Goal: Information Seeking & Learning: Check status

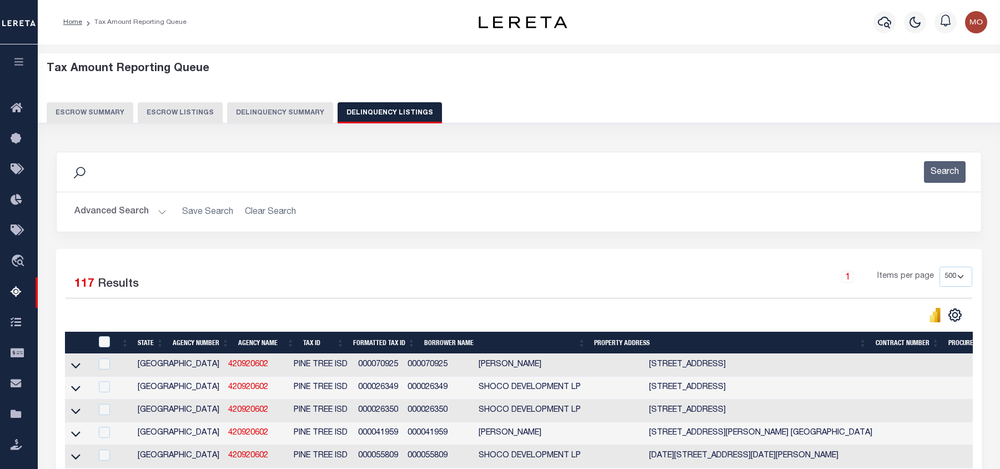
select select "500"
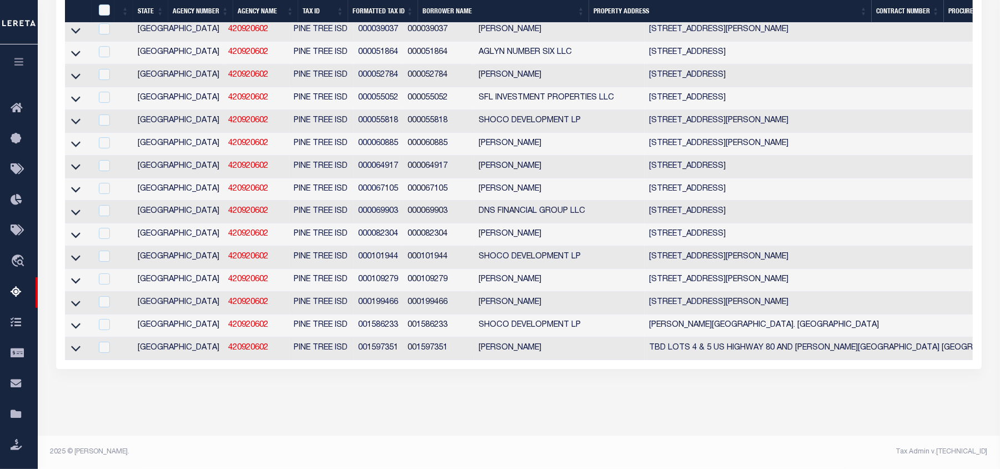
scroll to position [2740, 0]
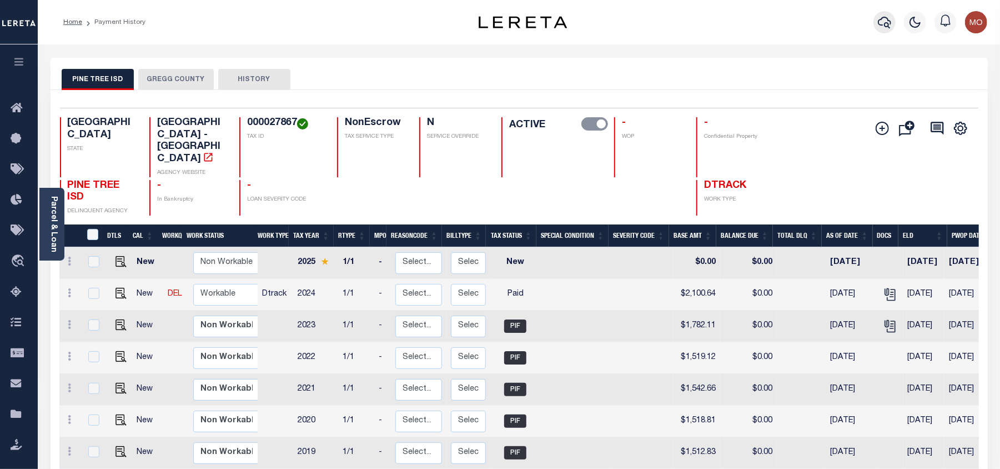
click at [886, 24] on icon "button" at bounding box center [884, 22] width 13 height 13
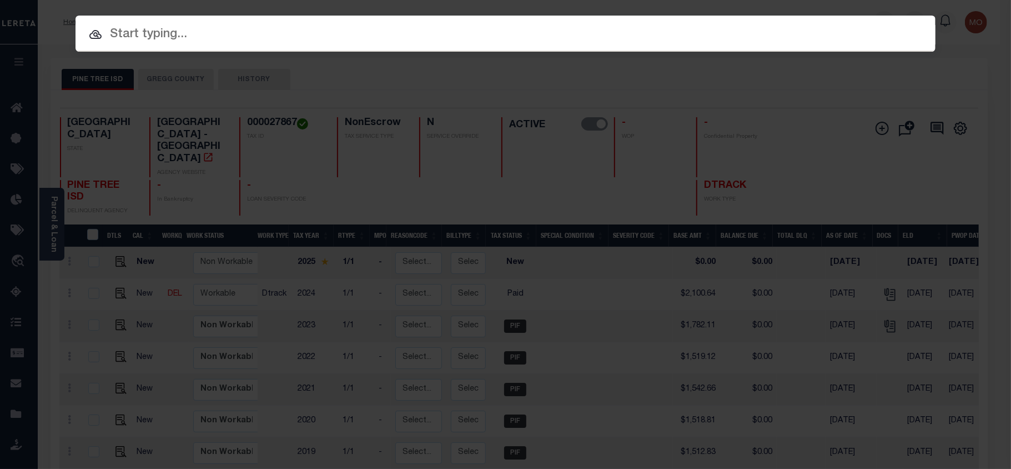
click at [185, 34] on input "text" at bounding box center [505, 34] width 860 height 19
paste input "4122013377"
type input "4122013377"
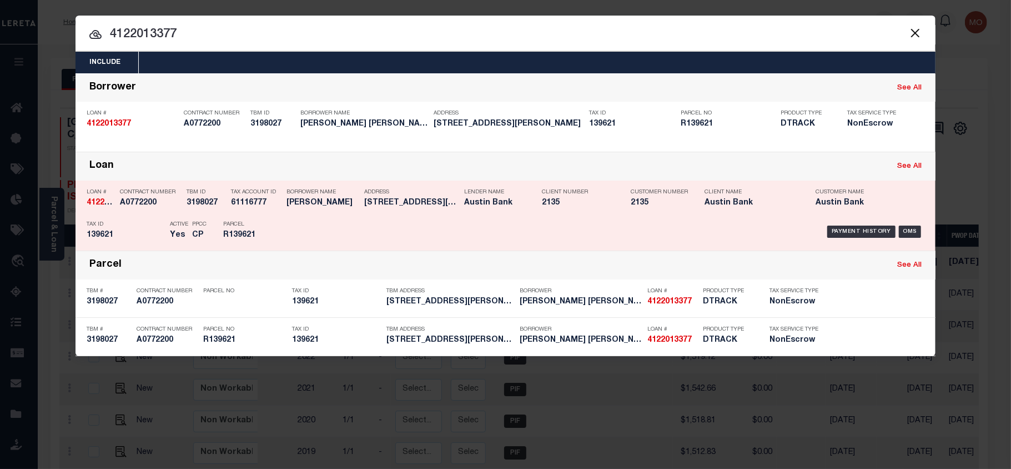
click at [194, 220] on div "PPCC CP" at bounding box center [199, 231] width 14 height 32
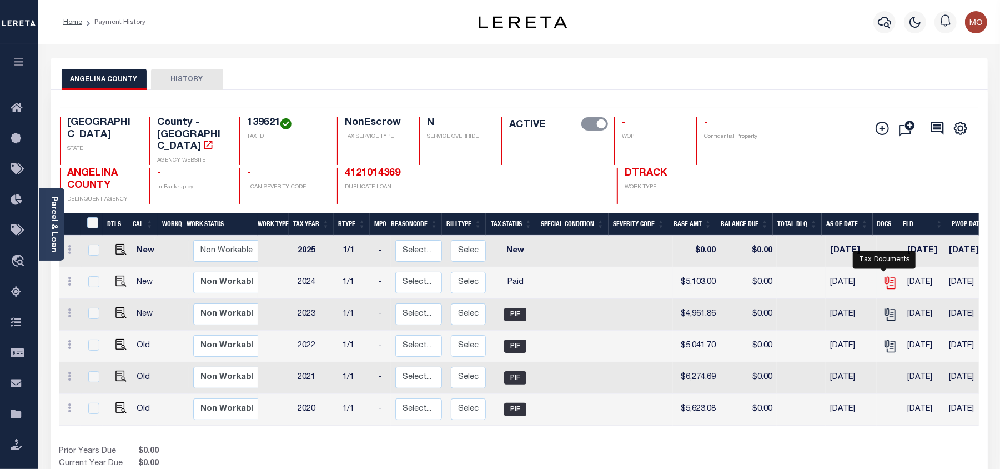
click at [884, 275] on icon "" at bounding box center [890, 282] width 14 height 14
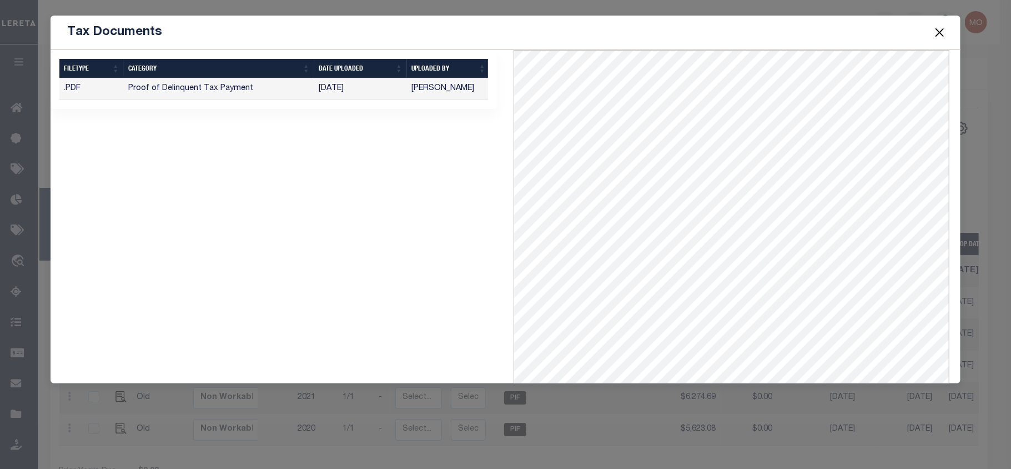
click at [938, 34] on button "Close" at bounding box center [940, 32] width 14 height 14
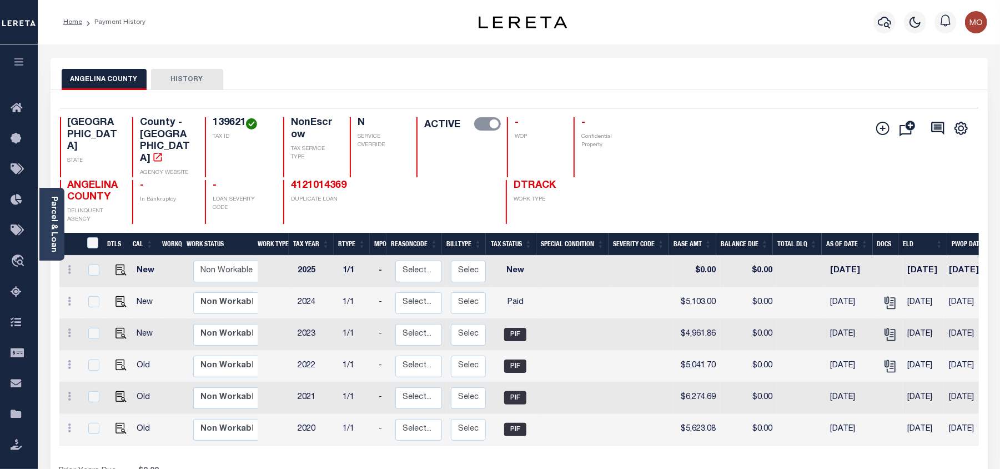
click at [213, 124] on h4 "139621" at bounding box center [241, 123] width 57 height 12
copy h4 "139621"
click at [886, 21] on icon "button" at bounding box center [884, 22] width 13 height 13
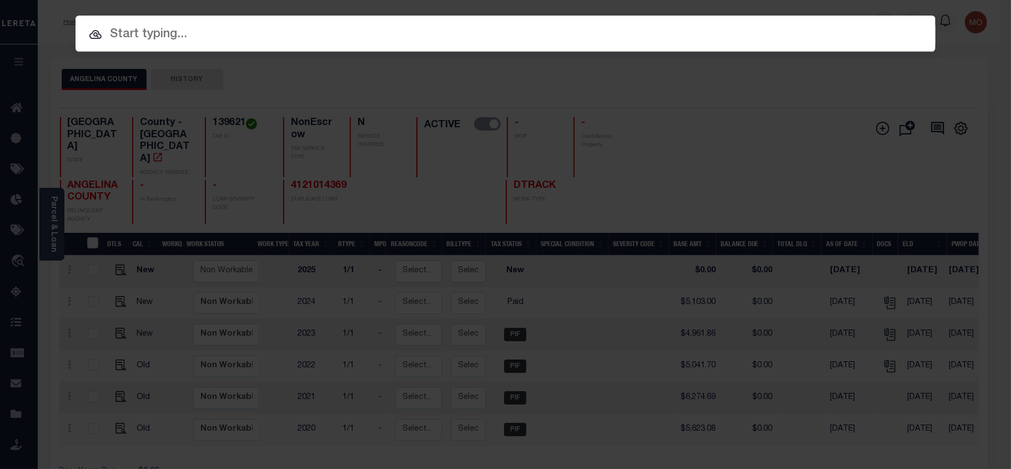
click at [271, 40] on input "text" at bounding box center [505, 34] width 860 height 19
paste input "600013445"
type input "600013445"
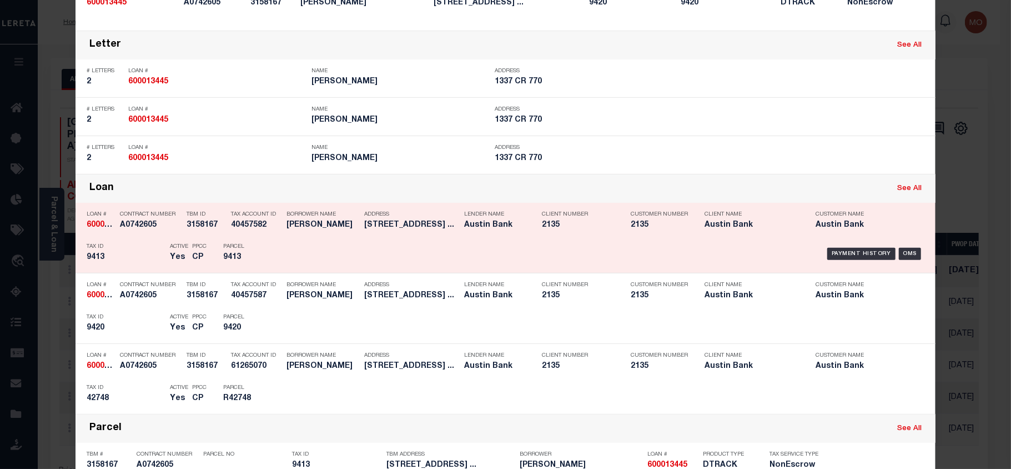
scroll to position [296, 0]
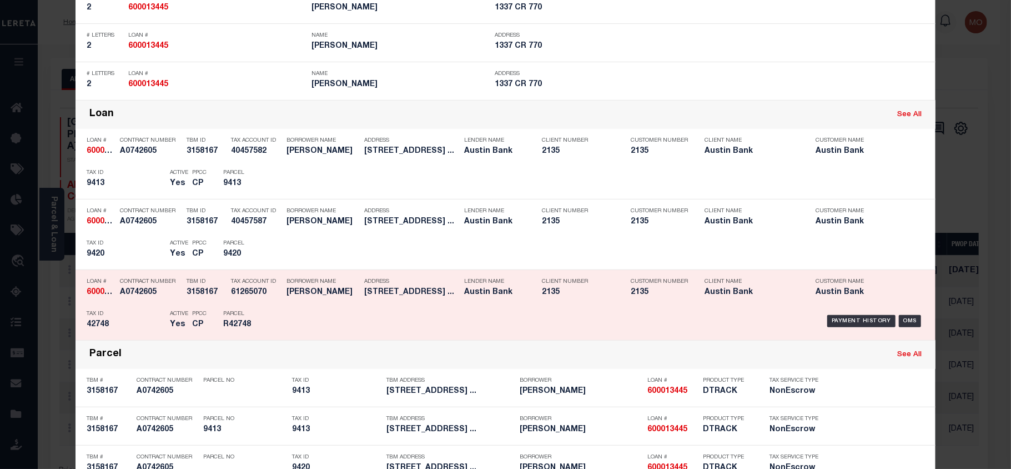
click at [145, 309] on div "Tax ID 42748" at bounding box center [126, 321] width 78 height 32
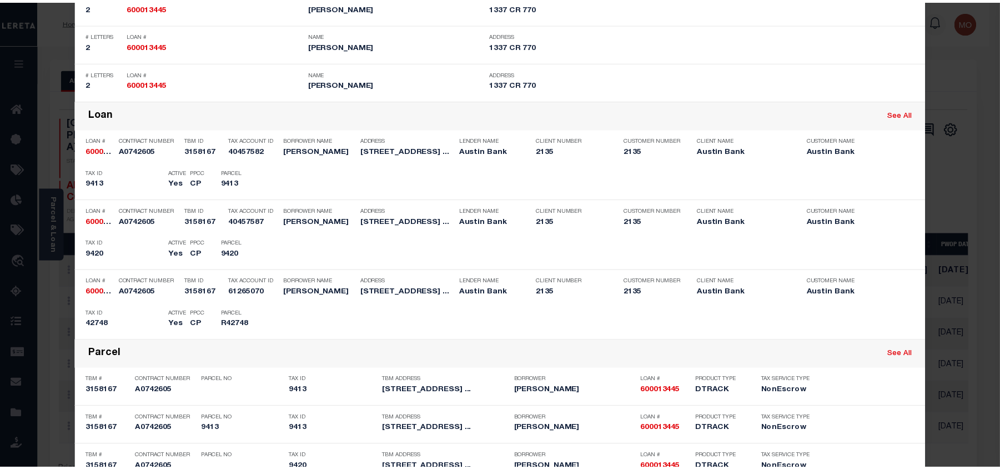
scroll to position [0, 0]
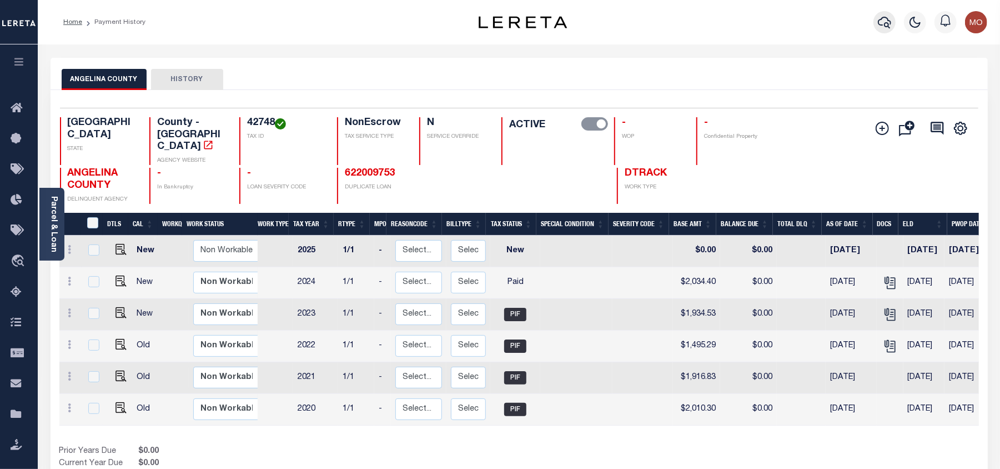
click at [885, 22] on icon "button" at bounding box center [884, 22] width 13 height 13
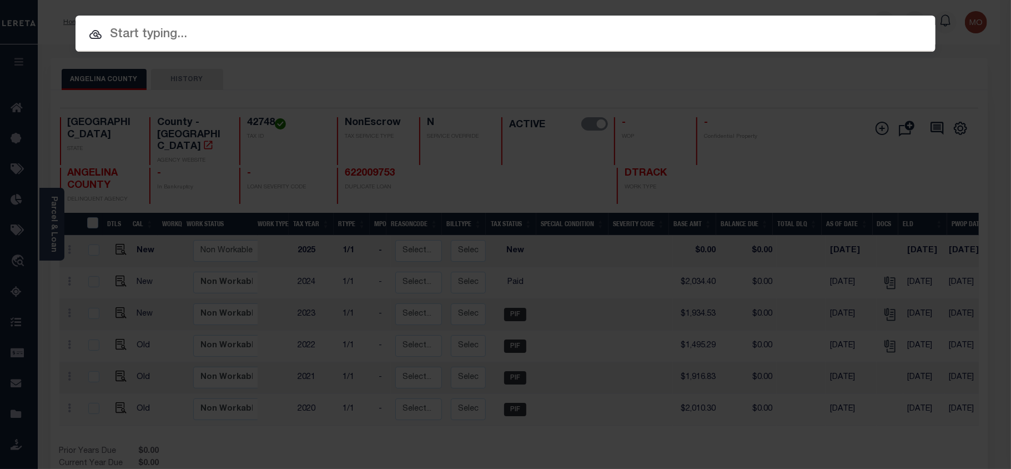
click at [157, 34] on input "text" at bounding box center [505, 34] width 860 height 19
paste input "2524004793"
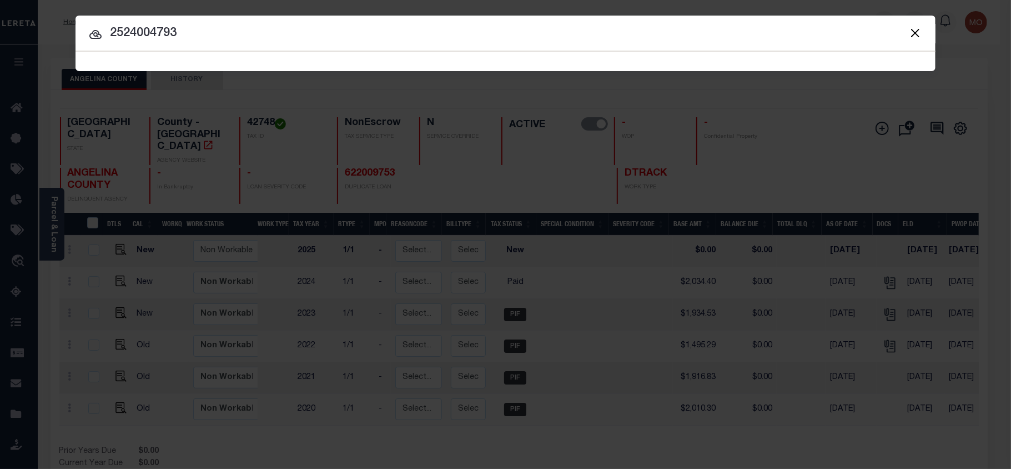
type input "2524004793"
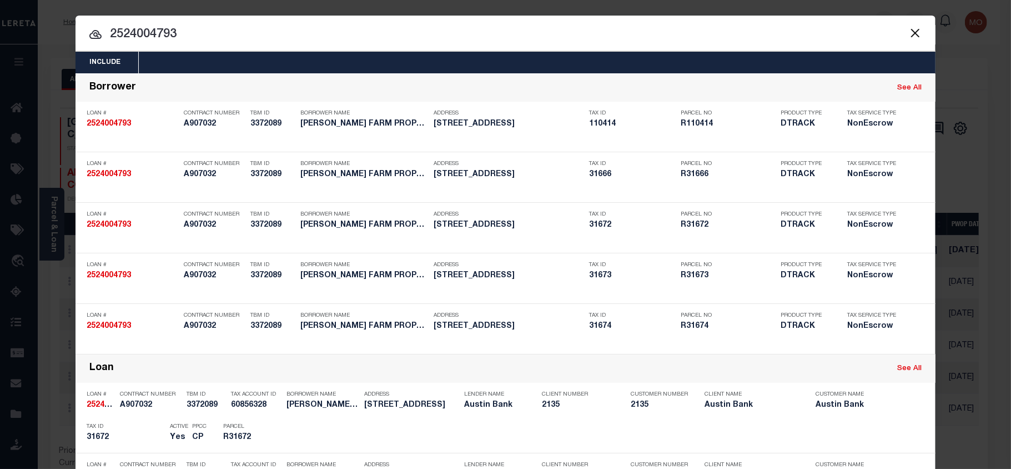
click at [203, 38] on input "2524004793" at bounding box center [505, 34] width 860 height 19
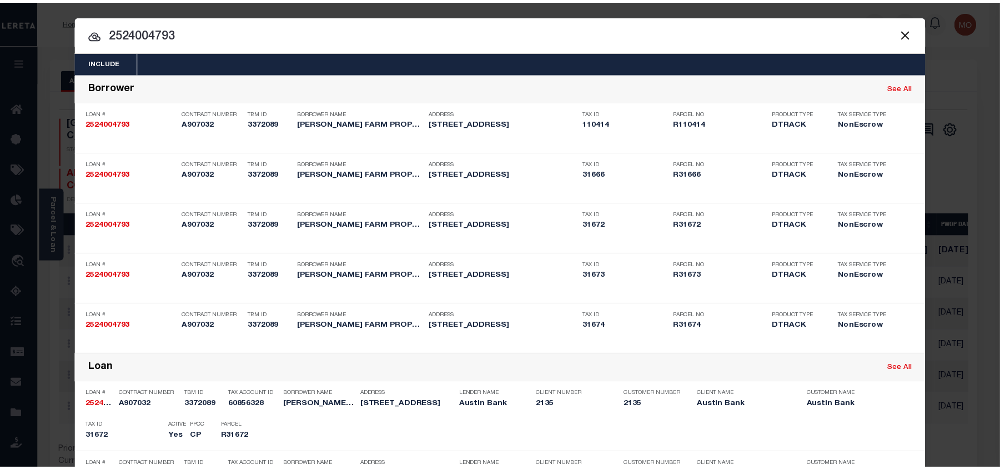
scroll to position [345, 0]
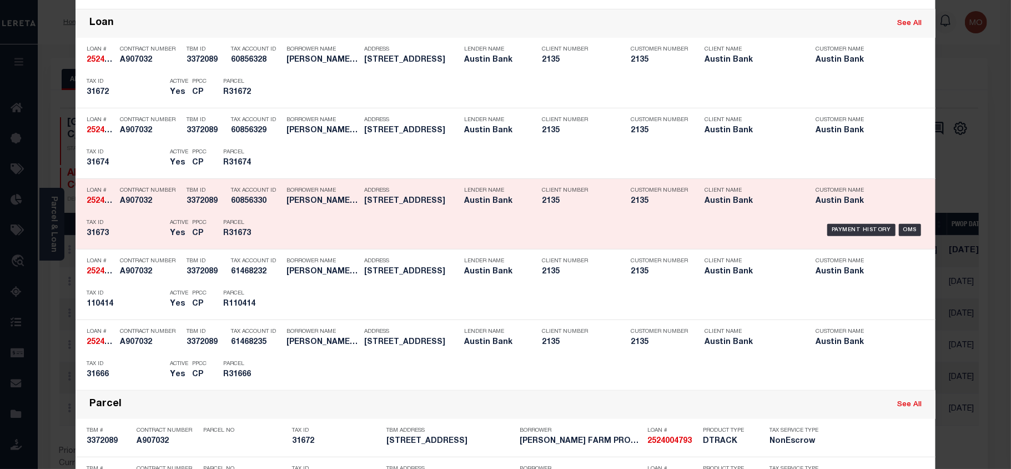
click at [147, 224] on p "Tax ID" at bounding box center [126, 222] width 78 height 7
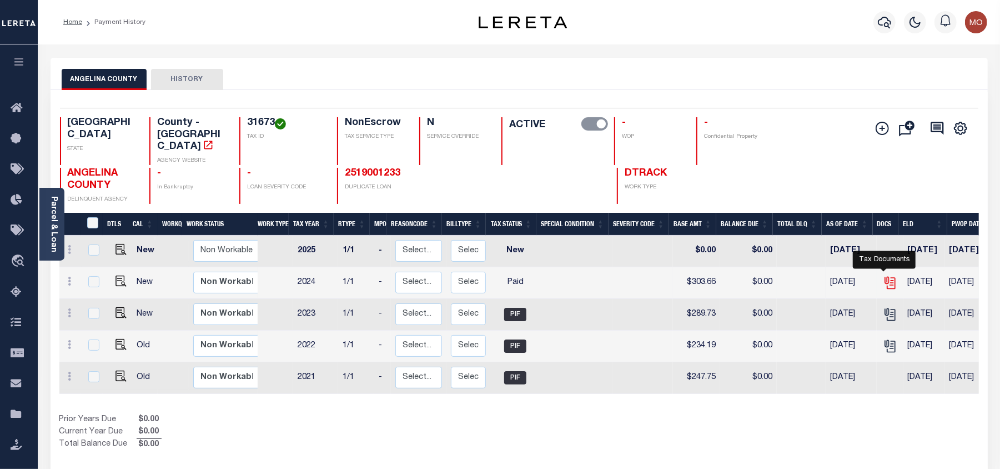
click at [888, 277] on icon "" at bounding box center [890, 283] width 8 height 12
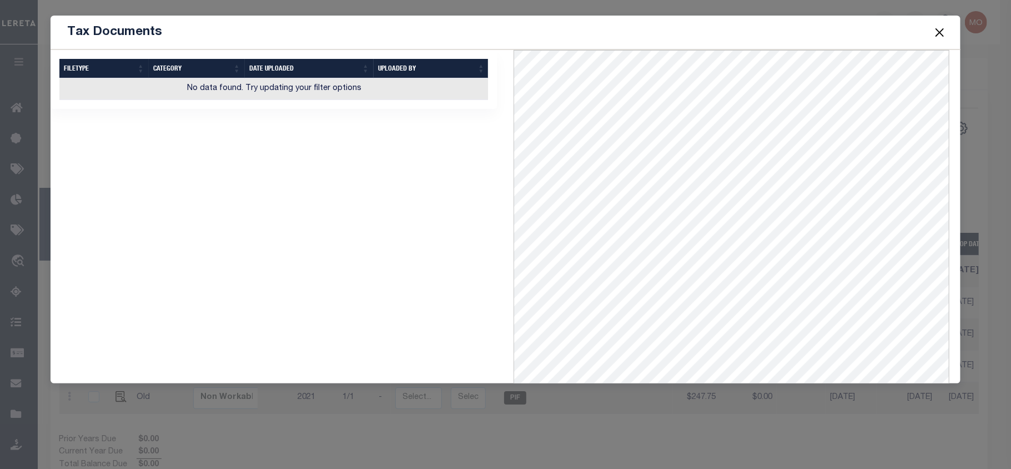
click at [934, 30] on button "Close" at bounding box center [940, 32] width 14 height 14
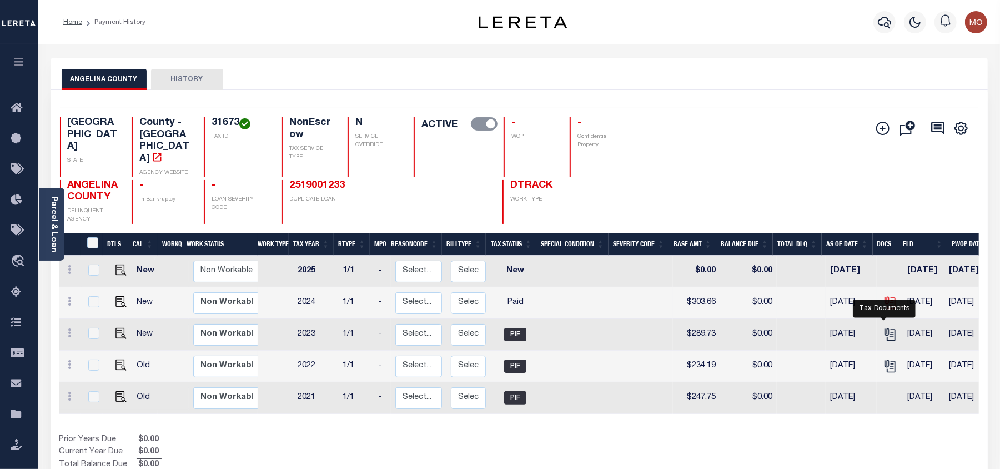
click at [883, 310] on icon "" at bounding box center [890, 302] width 14 height 14
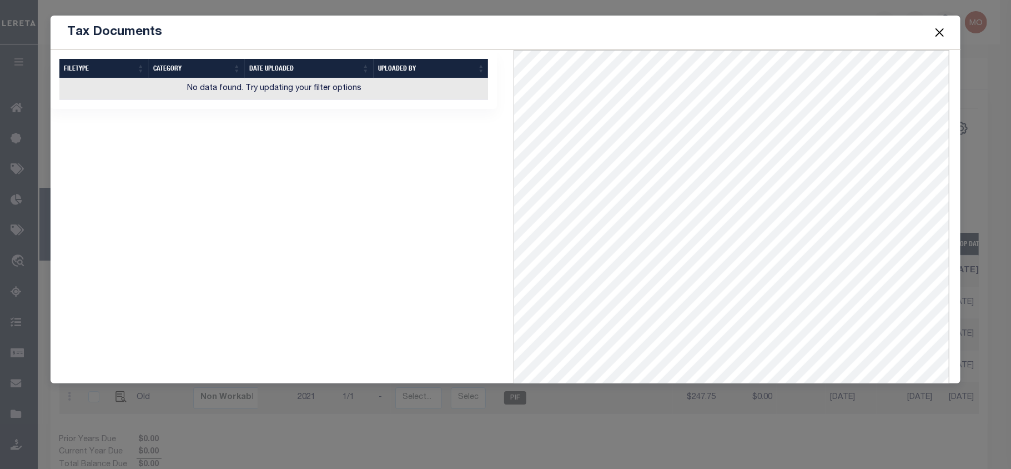
click at [938, 29] on button "Close" at bounding box center [940, 32] width 14 height 14
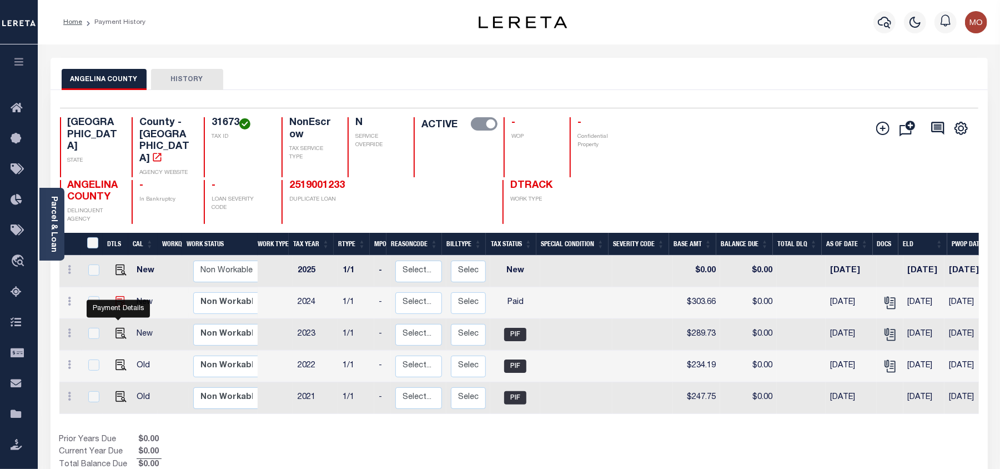
click at [118, 307] on img "" at bounding box center [120, 301] width 11 height 11
checkbox input "true"
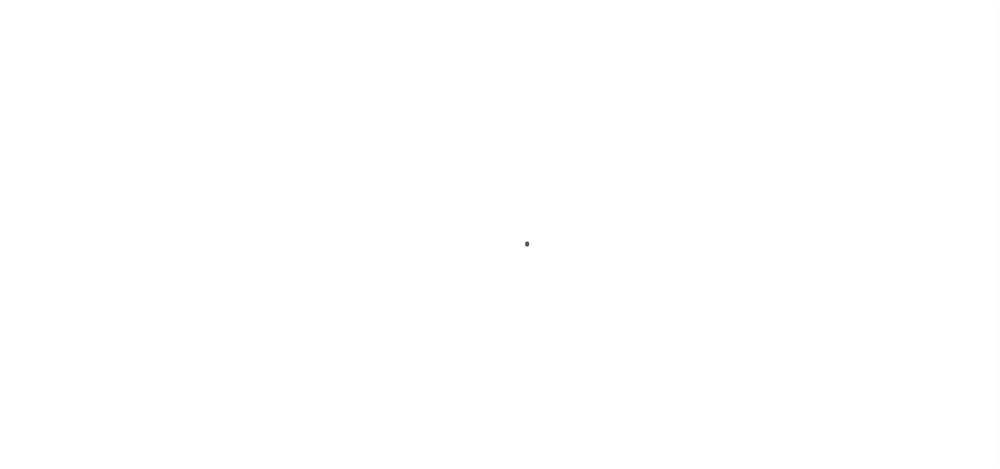
select select "PYD"
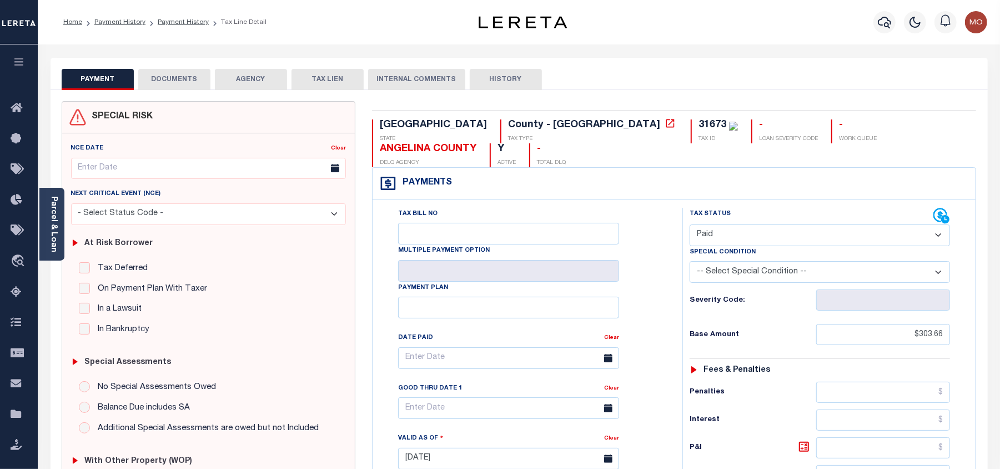
click at [168, 79] on button "DOCUMENTS" at bounding box center [174, 79] width 72 height 21
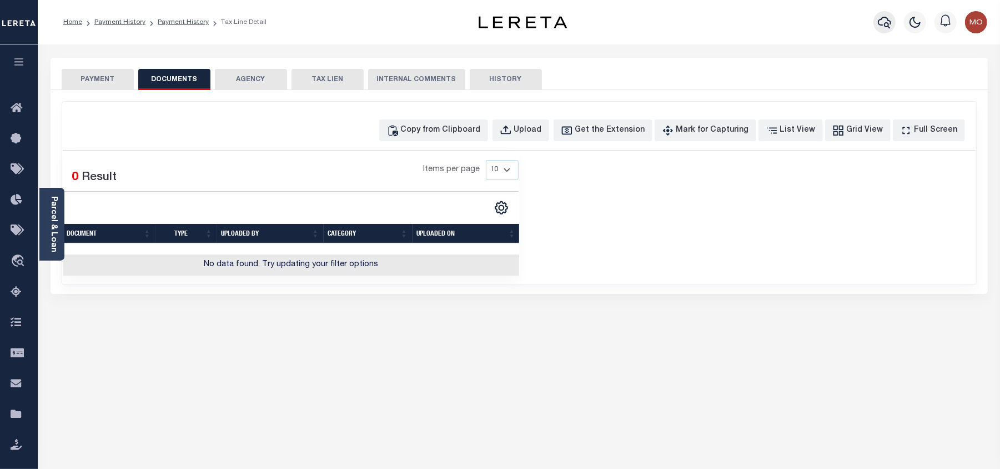
click at [880, 19] on icon "button" at bounding box center [884, 22] width 13 height 13
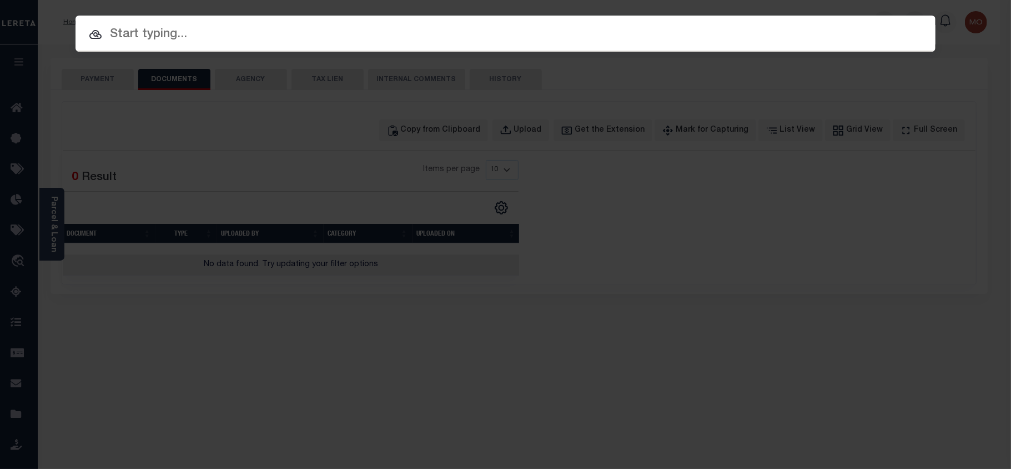
click at [181, 41] on input "text" at bounding box center [505, 34] width 860 height 19
paste input "2524004793"
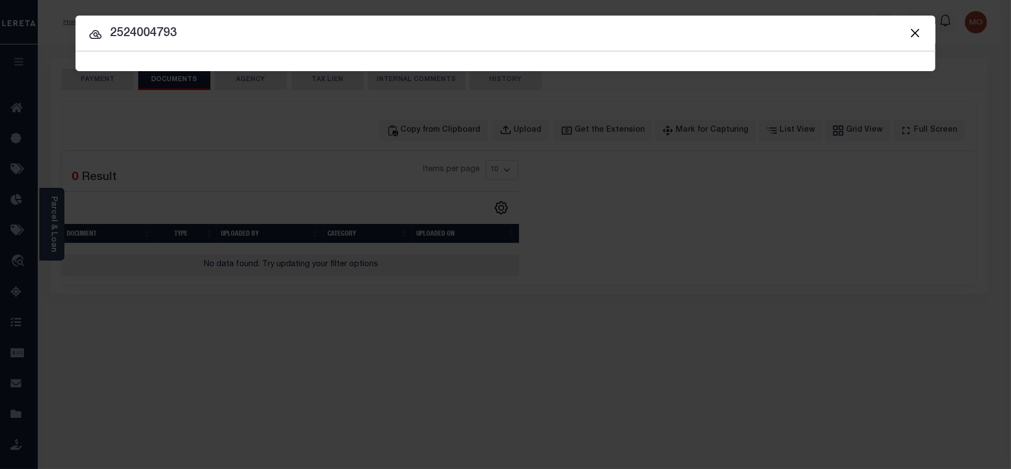
type input "2524004793"
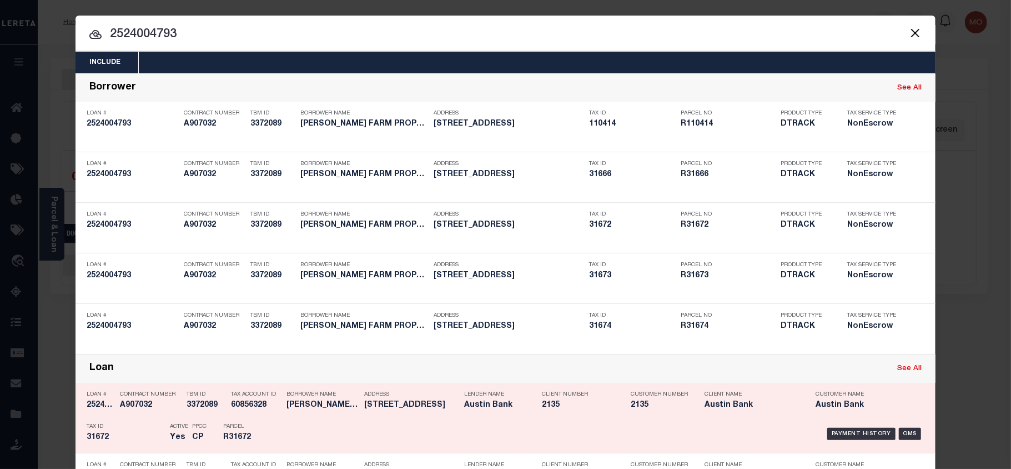
click at [249, 426] on p "Parcel" at bounding box center [248, 426] width 50 height 7
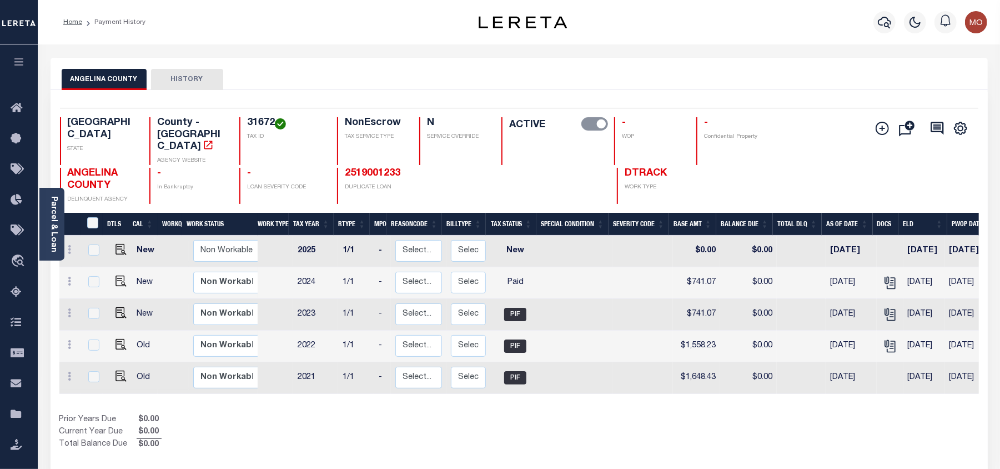
click at [881, 22] on icon "button" at bounding box center [884, 22] width 13 height 13
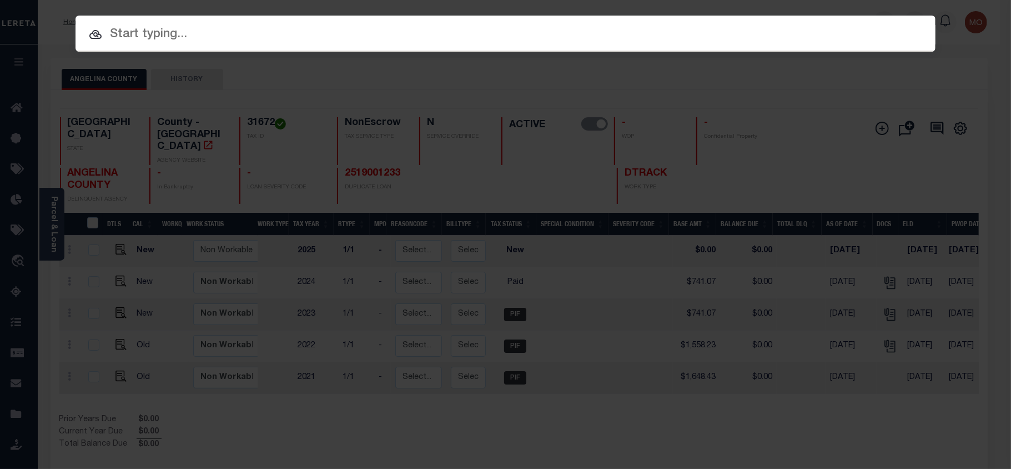
click at [211, 41] on input "text" at bounding box center [505, 34] width 860 height 19
paste input "4117003121"
type input "4117003121"
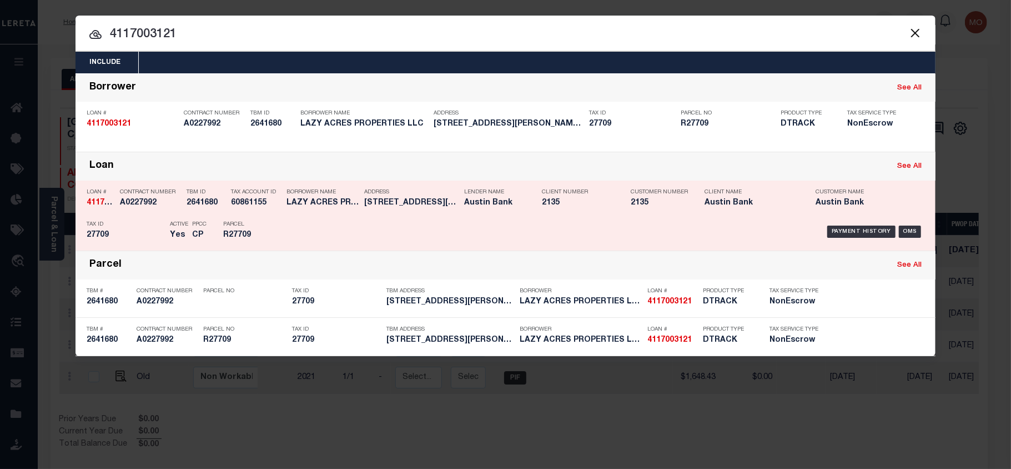
click at [170, 225] on p "Active" at bounding box center [179, 224] width 18 height 7
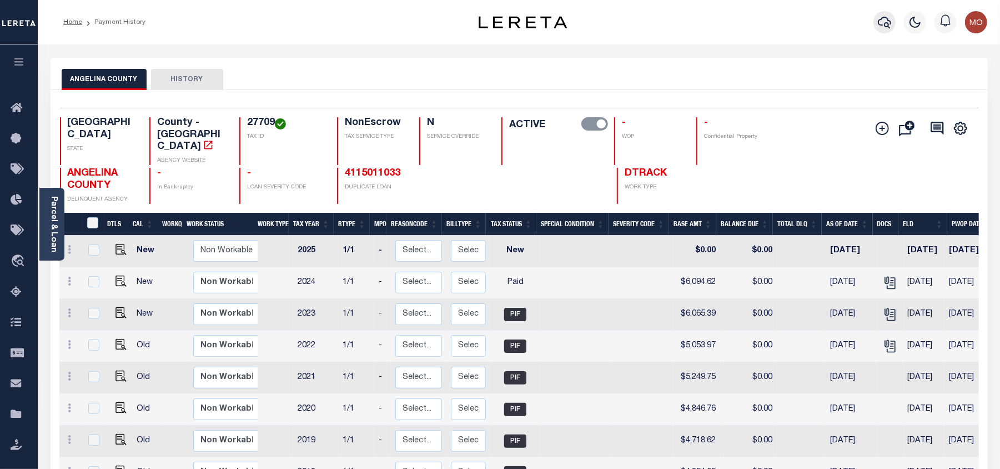
click at [880, 22] on icon "button" at bounding box center [884, 22] width 13 height 13
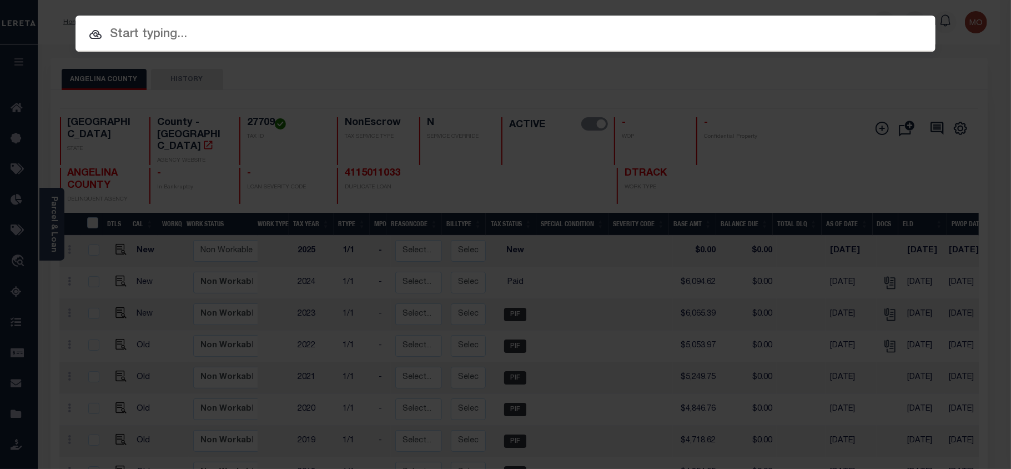
click at [149, 32] on input "text" at bounding box center [505, 34] width 860 height 19
paste input "4117003473"
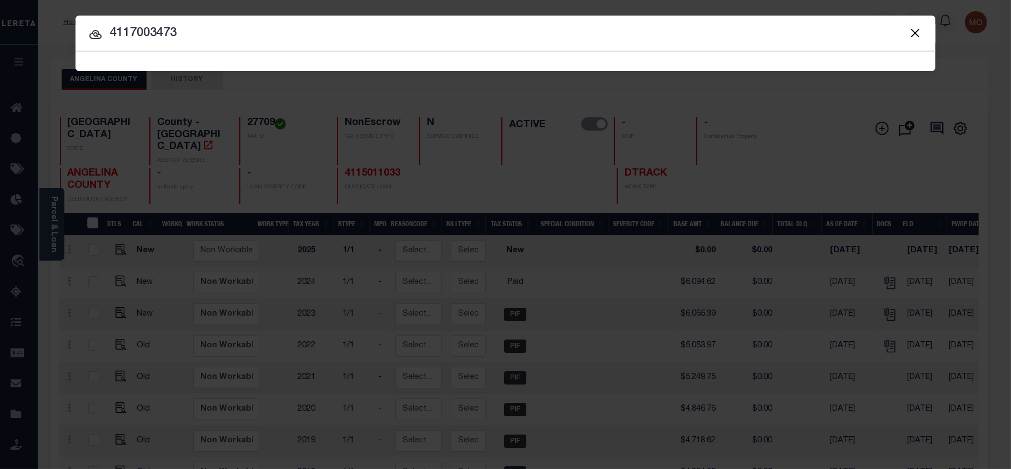
type input "4117003473"
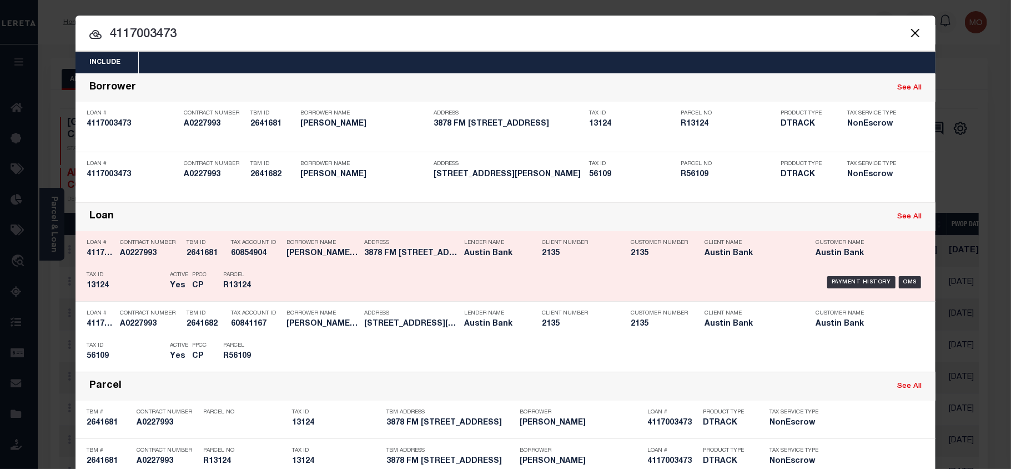
click at [120, 279] on div "Tax ID 13124" at bounding box center [126, 282] width 78 height 32
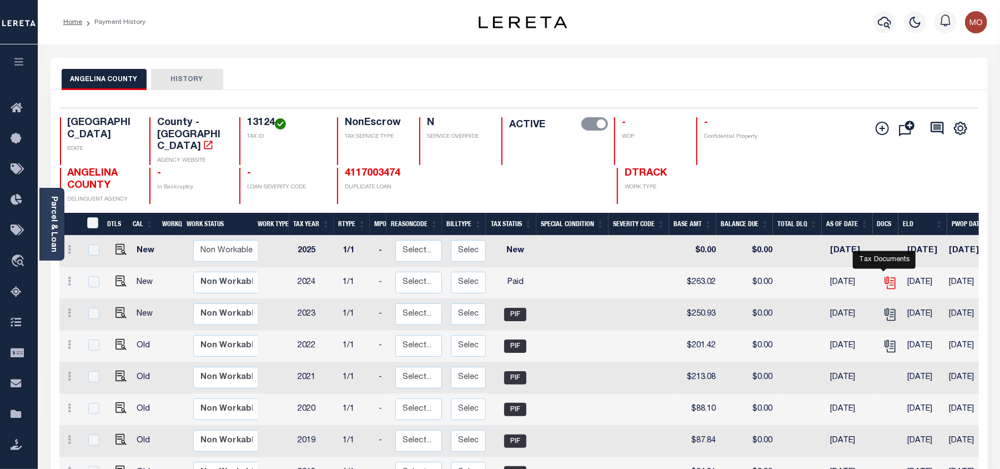
click at [884, 276] on icon "" at bounding box center [888, 280] width 9 height 9
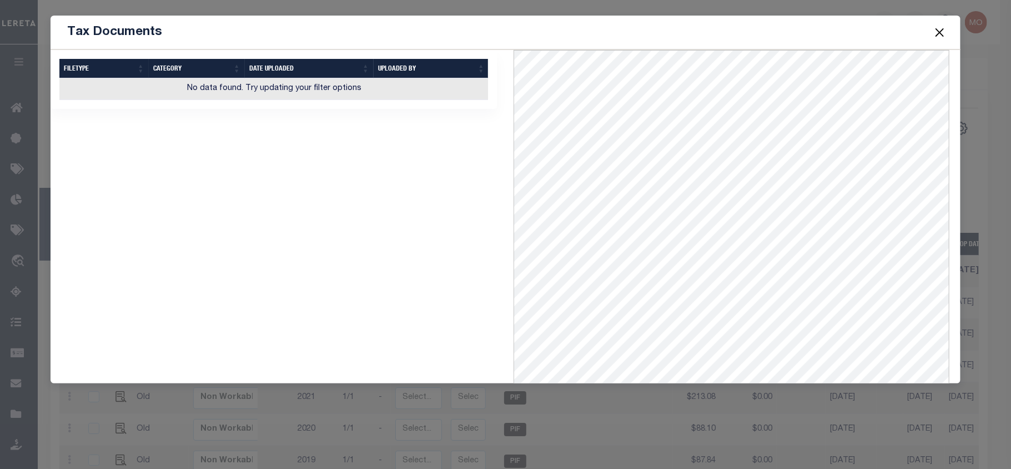
click at [931, 29] on span at bounding box center [939, 32] width 42 height 31
click at [934, 28] on button "Close" at bounding box center [940, 32] width 14 height 14
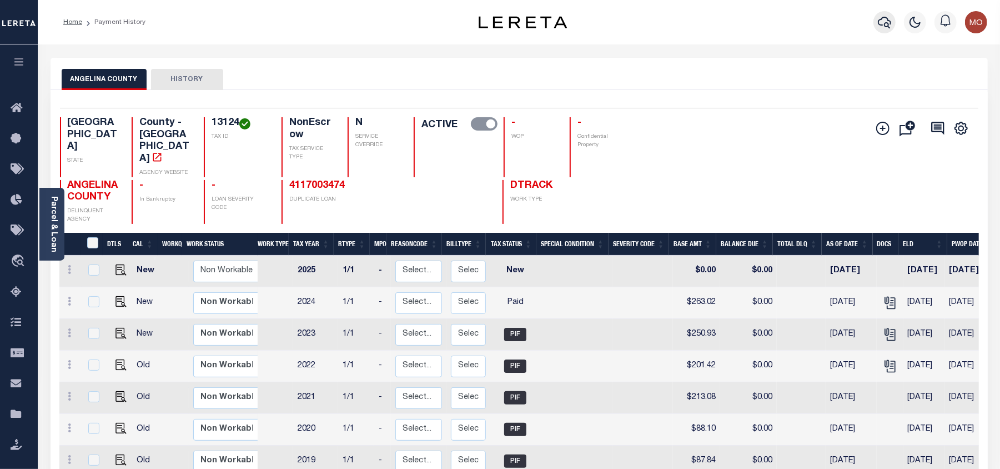
click at [880, 26] on icon "button" at bounding box center [884, 22] width 13 height 13
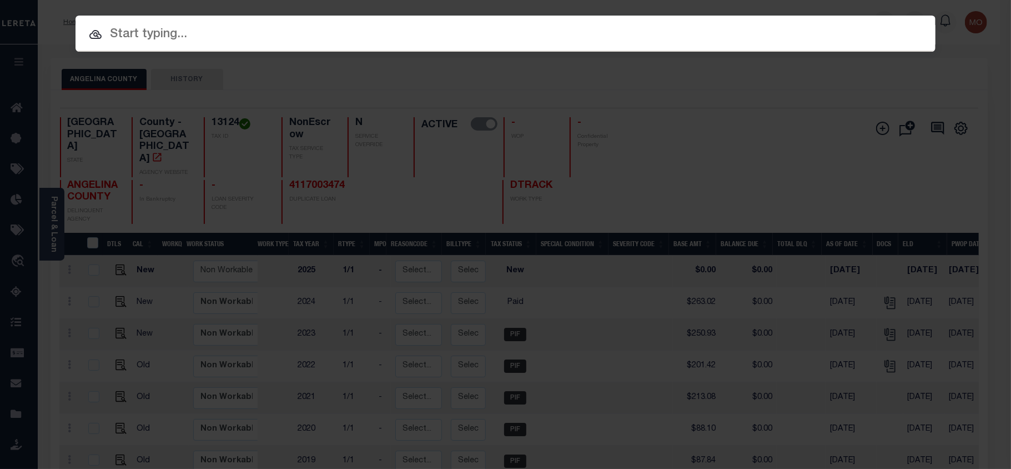
click at [187, 41] on input "text" at bounding box center [505, 34] width 860 height 19
paste input "2524004793"
type input "2524004793"
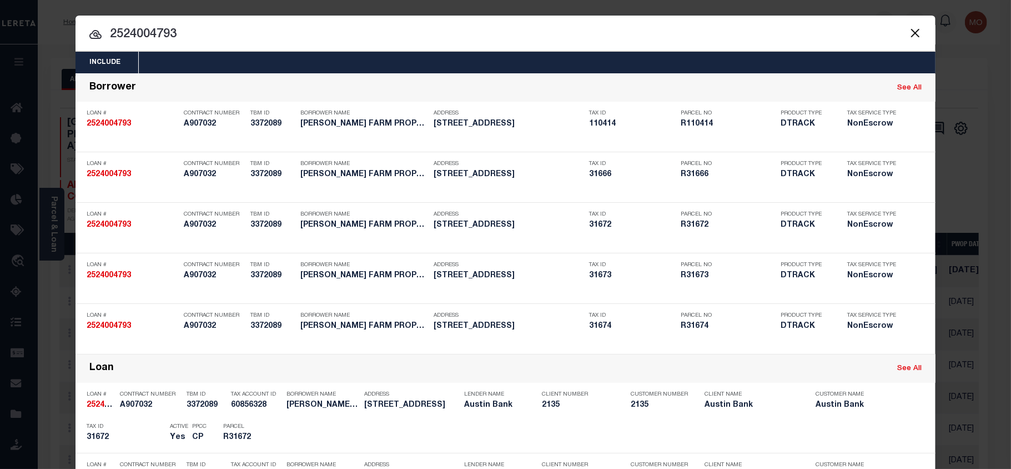
click at [203, 33] on input "2524004793" at bounding box center [505, 34] width 860 height 19
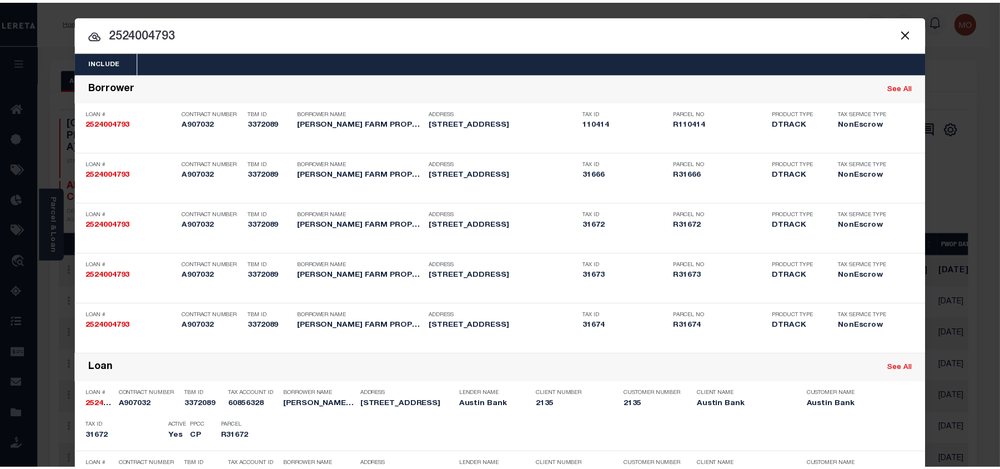
scroll to position [274, 0]
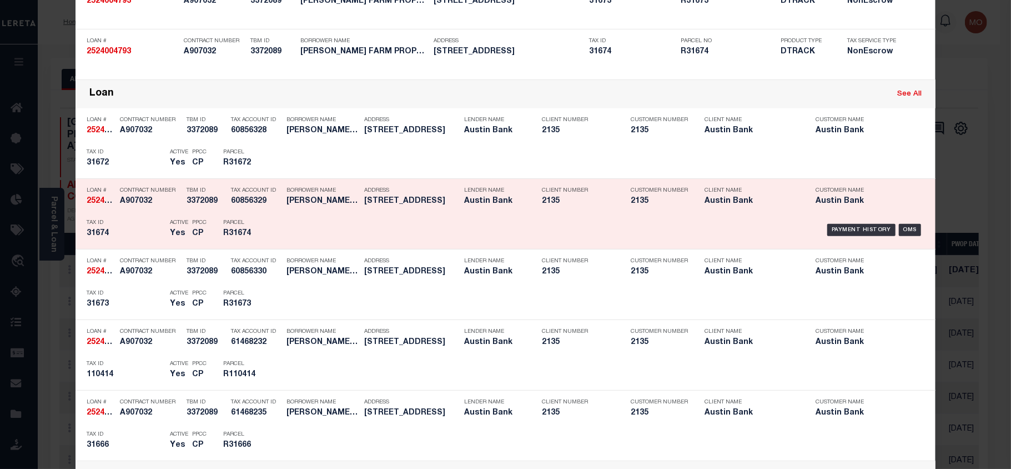
click at [223, 218] on div "Parcel R31674" at bounding box center [248, 230] width 50 height 32
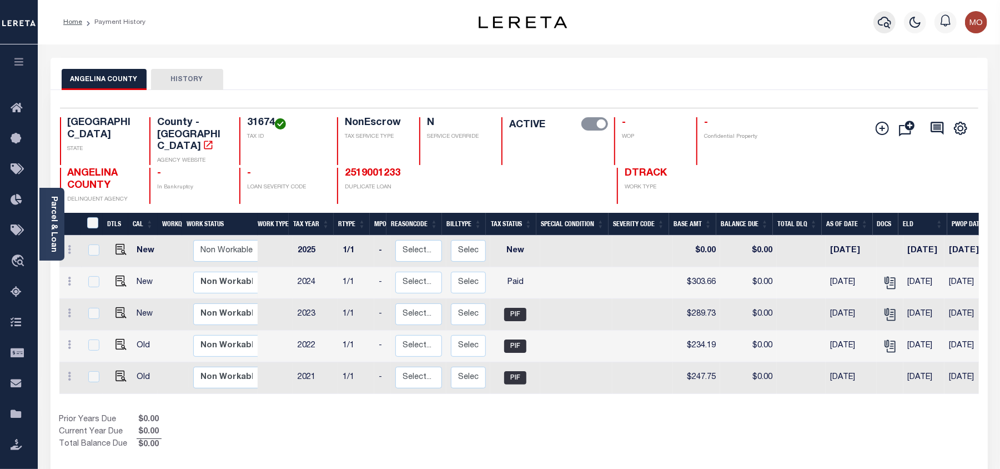
click at [880, 19] on icon "button" at bounding box center [884, 22] width 13 height 13
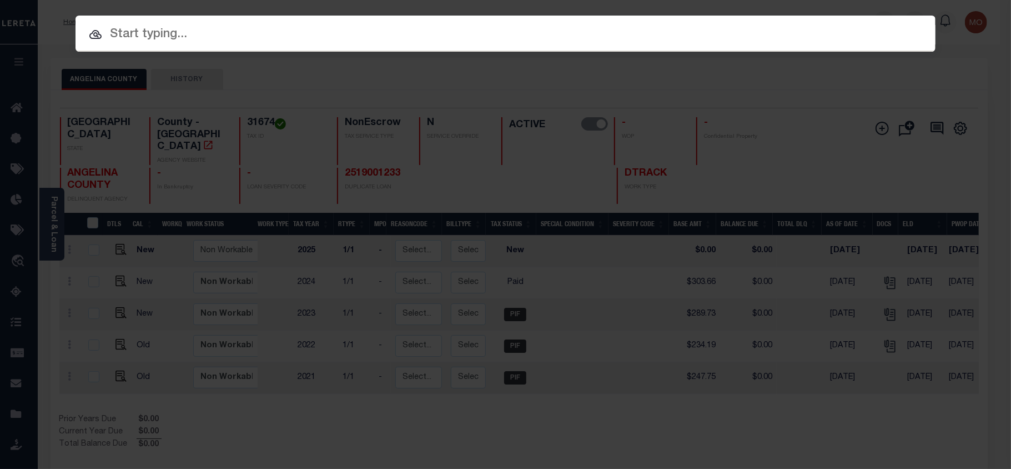
click at [182, 37] on input "text" at bounding box center [505, 34] width 860 height 19
paste input "121028145"
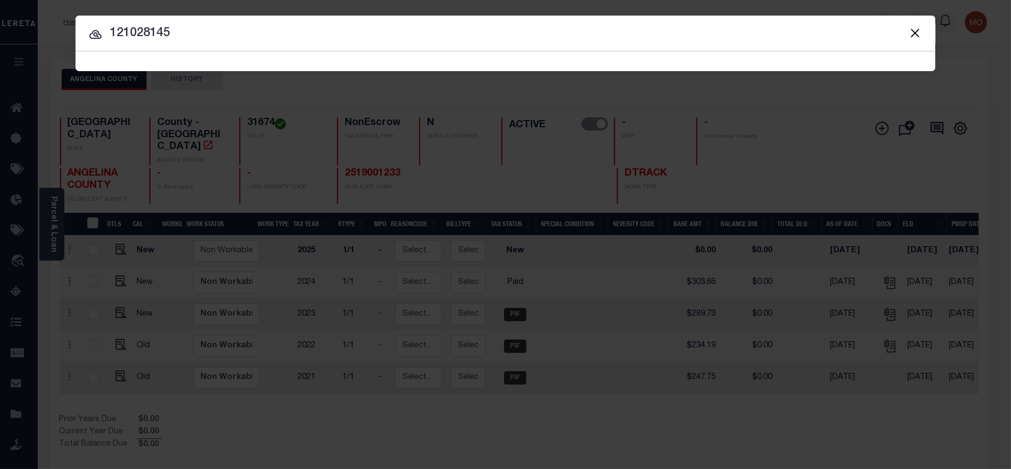
type input "121028145"
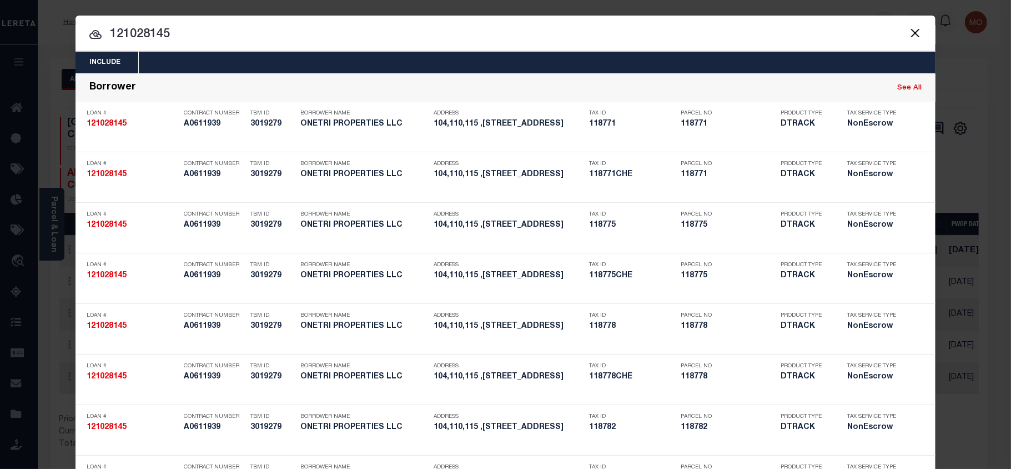
click at [203, 36] on input "121028145" at bounding box center [505, 34] width 860 height 19
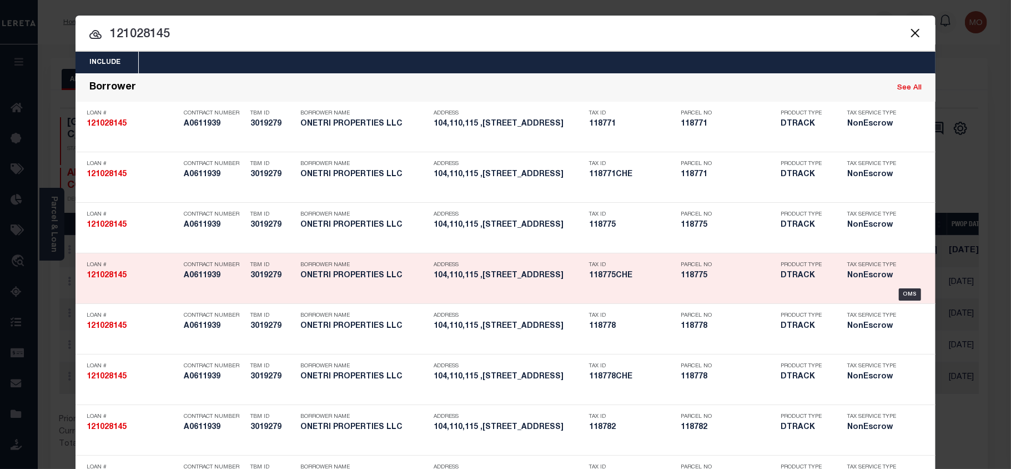
scroll to position [356, 0]
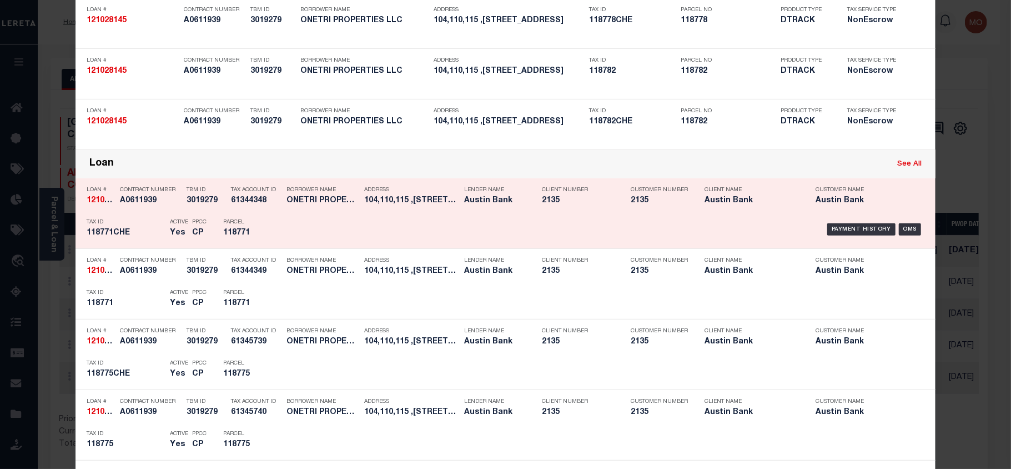
click at [170, 227] on div "Active Yes" at bounding box center [179, 229] width 18 height 32
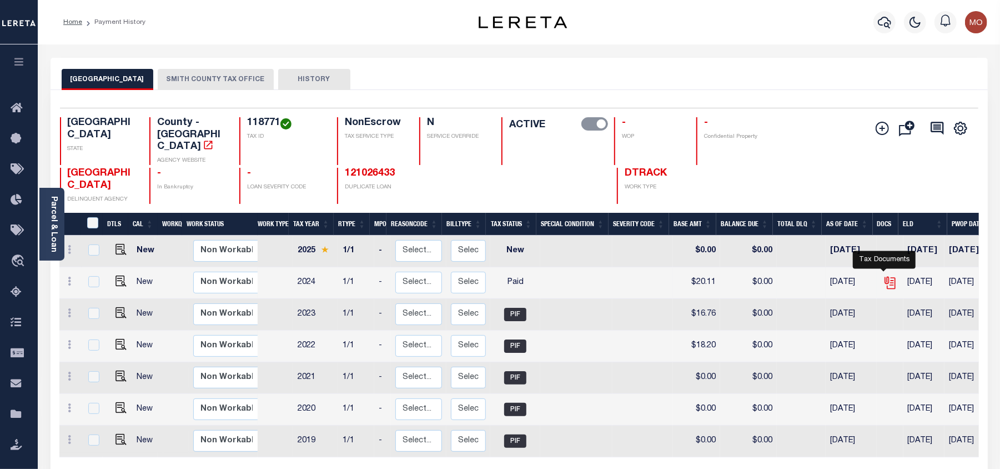
click at [885, 275] on icon "" at bounding box center [890, 282] width 14 height 14
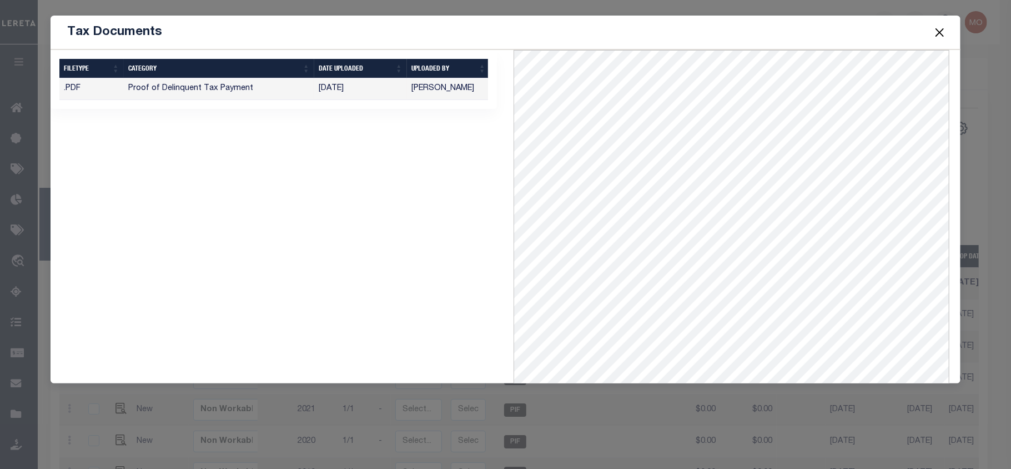
click at [935, 31] on button "Close" at bounding box center [940, 32] width 14 height 14
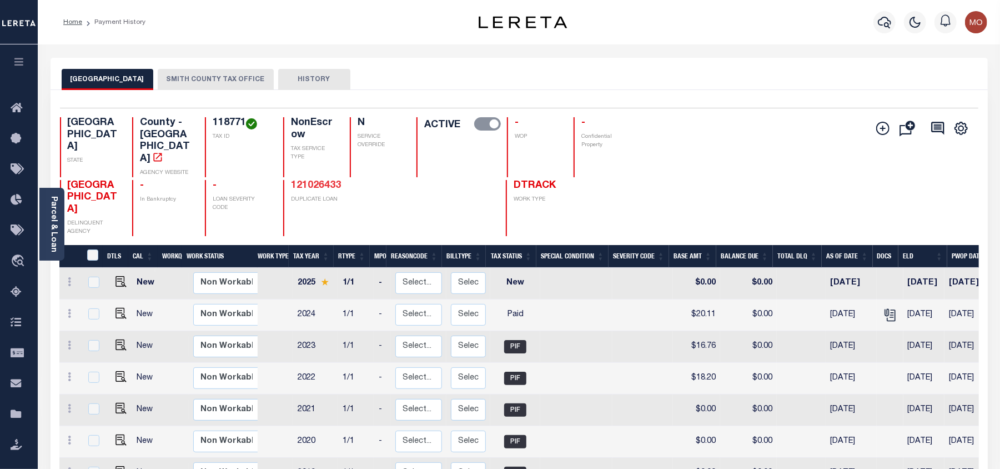
click at [291, 180] on link "121026433" at bounding box center [316, 185] width 50 height 10
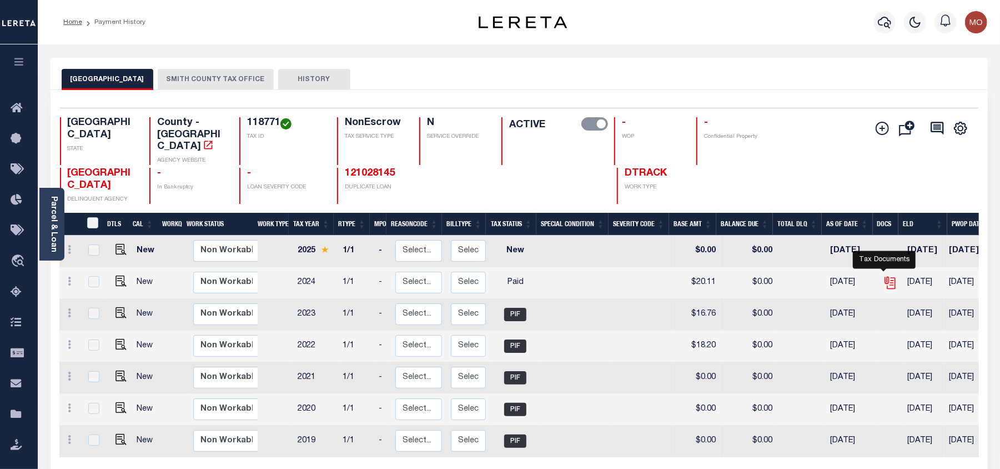
click at [884, 275] on icon "" at bounding box center [890, 282] width 14 height 14
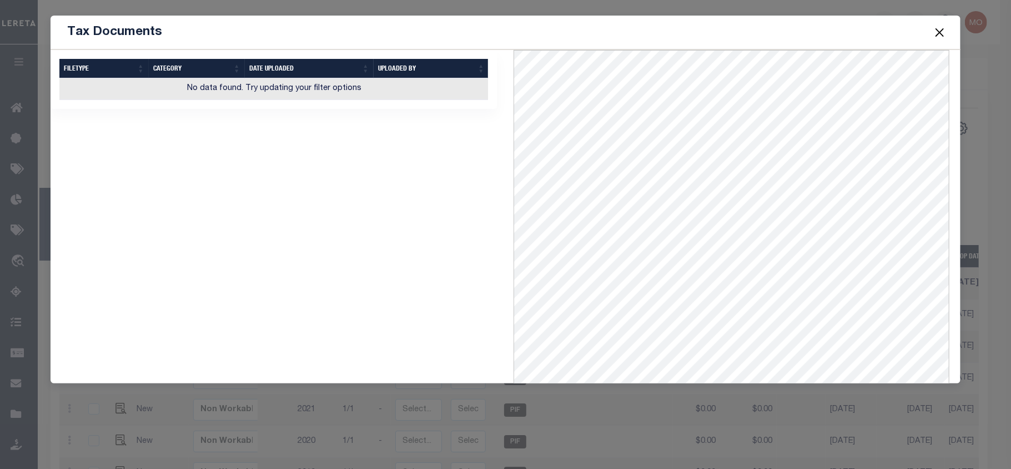
click at [937, 34] on button "Close" at bounding box center [940, 32] width 14 height 14
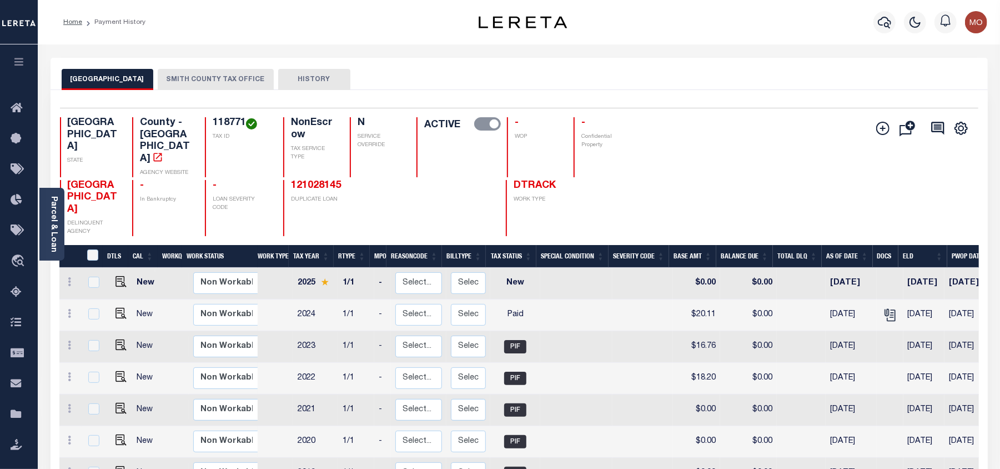
click at [213, 124] on h4 "118771" at bounding box center [241, 123] width 57 height 12
copy h4 "118771"
click at [888, 23] on icon "button" at bounding box center [884, 22] width 13 height 13
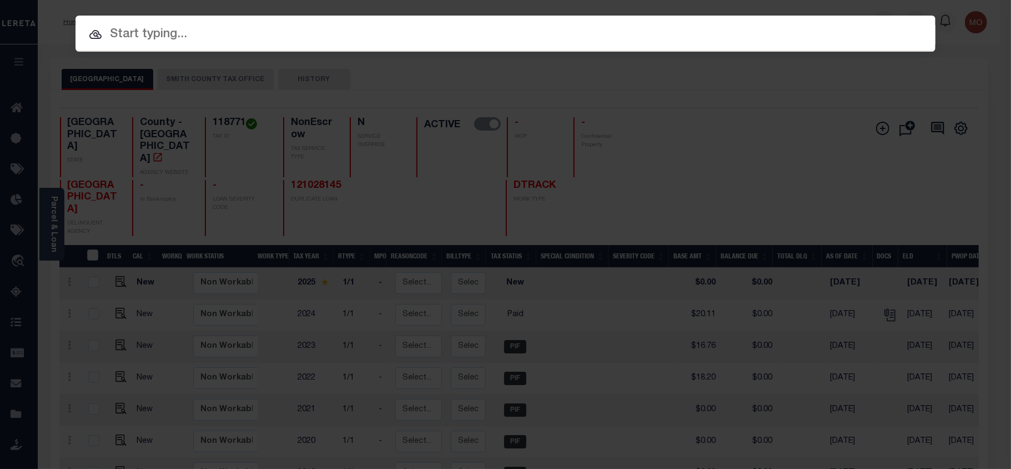
click at [220, 34] on input "text" at bounding box center [505, 34] width 860 height 19
paste input "121028145"
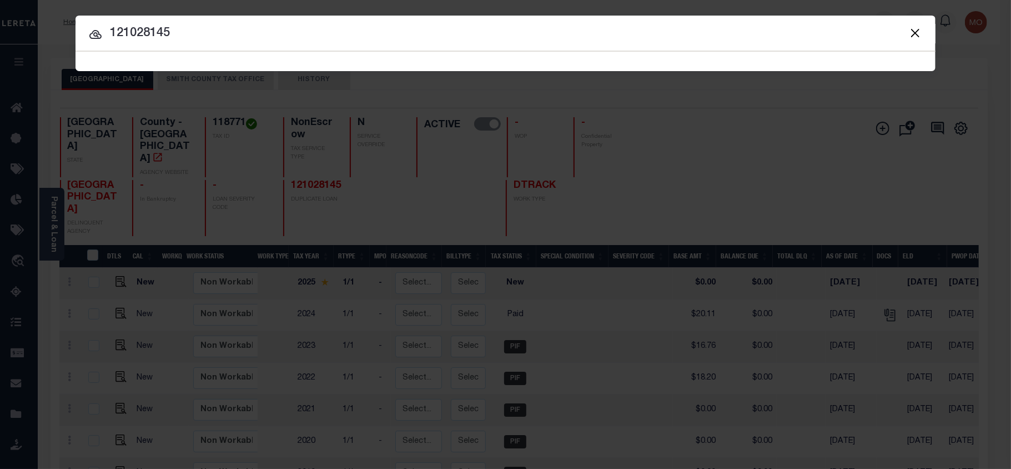
type input "121028145"
click at [243, 49] on div at bounding box center [505, 34] width 860 height 36
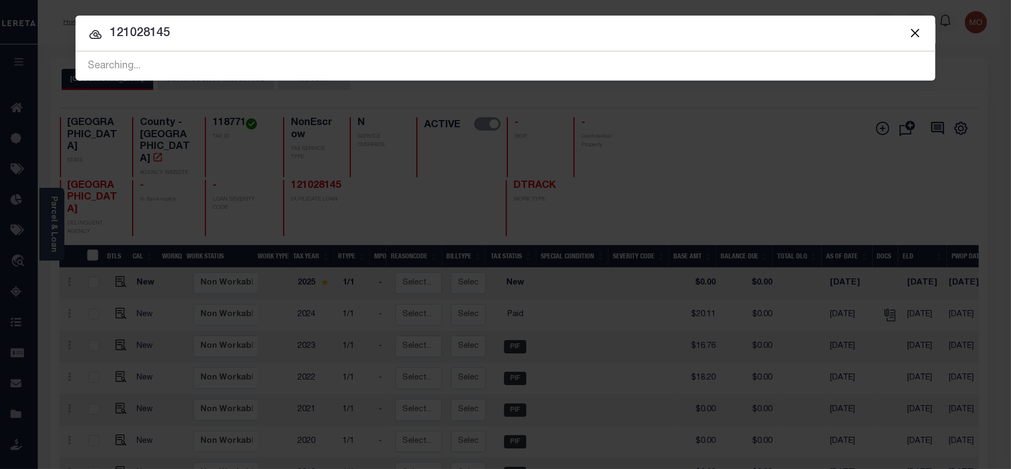
click at [208, 40] on input "121028145" at bounding box center [505, 33] width 860 height 19
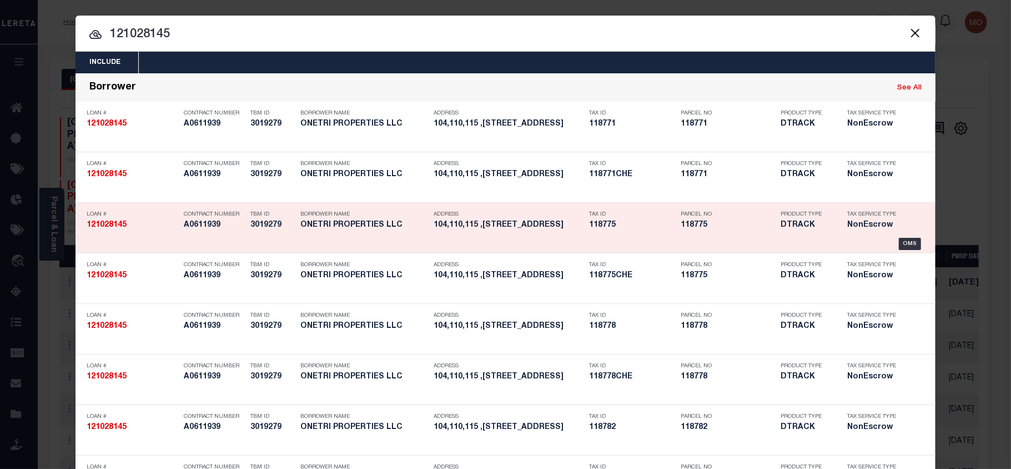
scroll to position [638, 0]
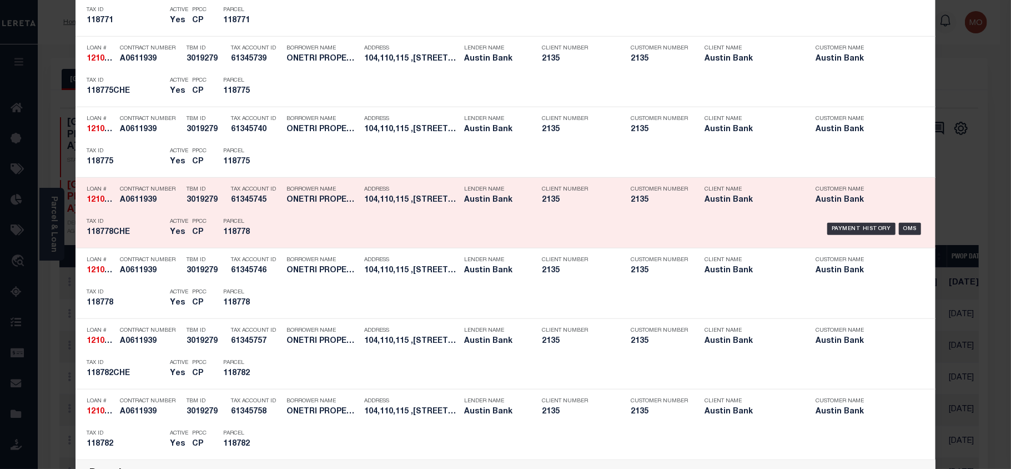
click at [267, 231] on h5 "118778" at bounding box center [248, 232] width 50 height 9
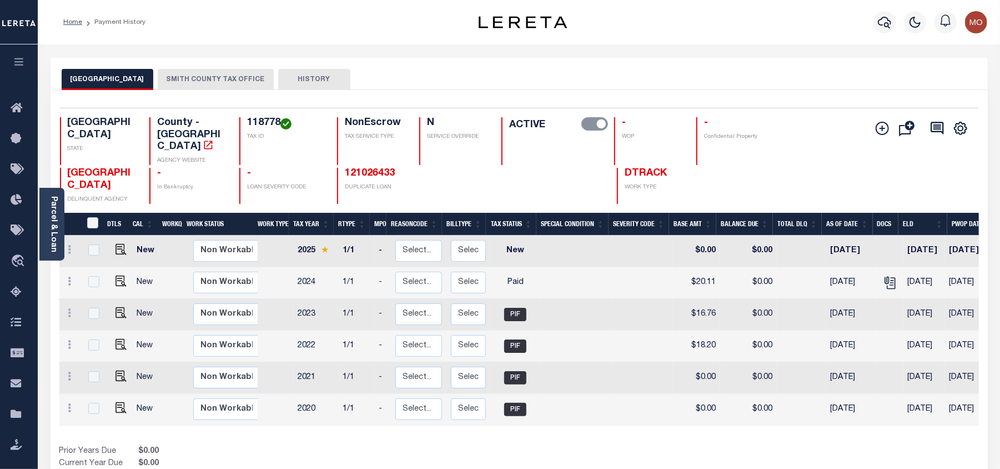
click at [265, 119] on h4 "118778" at bounding box center [285, 123] width 77 height 12
copy h4 "118778"
click at [882, 24] on icon "button" at bounding box center [884, 22] width 13 height 13
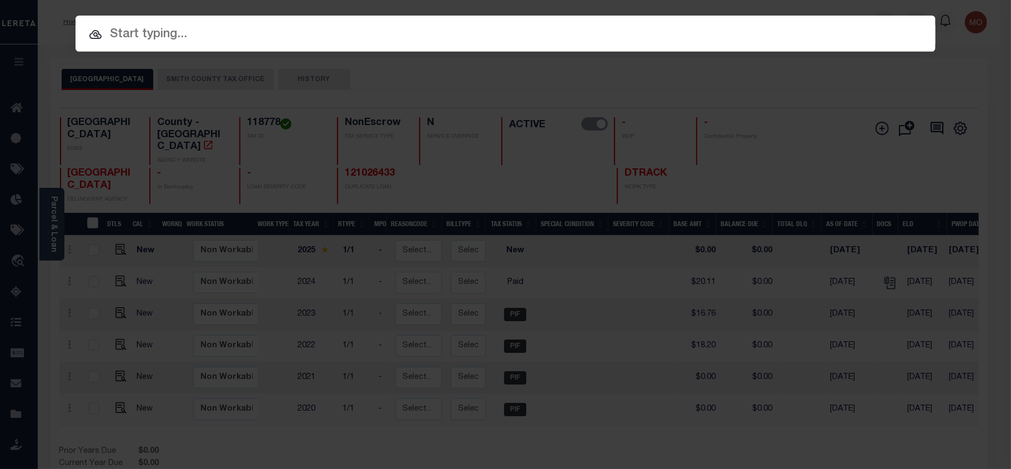
click at [211, 36] on input "text" at bounding box center [505, 34] width 860 height 19
paste input "514014521"
type input "514014521"
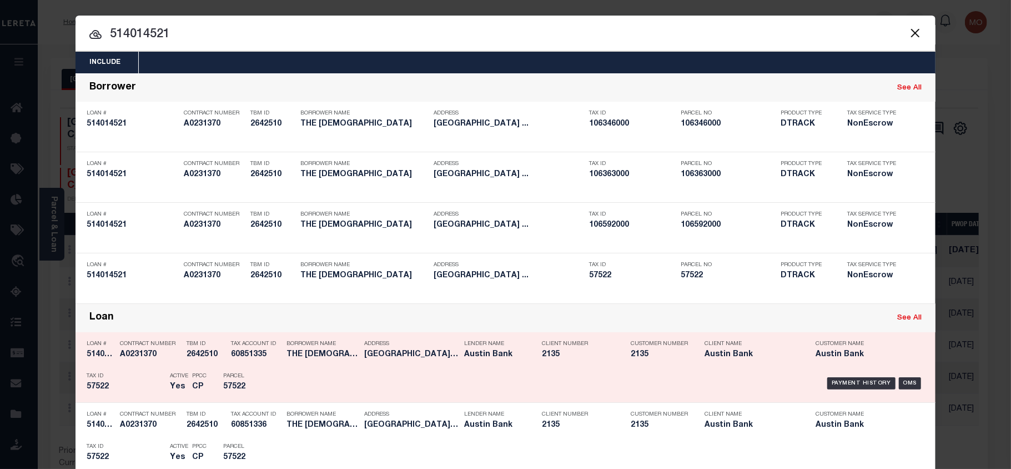
click at [162, 381] on div "Active Yes" at bounding box center [173, 383] width 22 height 32
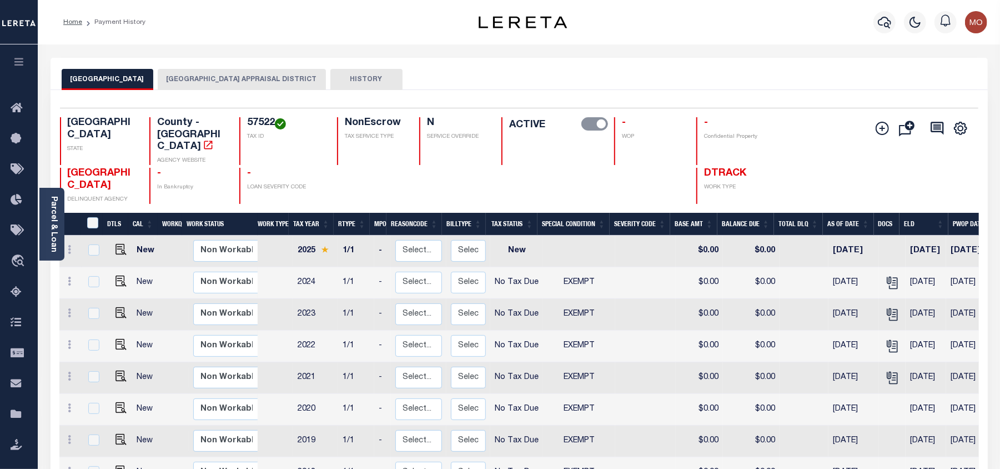
click at [260, 120] on h4 "57522" at bounding box center [285, 123] width 77 height 12
copy h4 "57522"
click at [886, 25] on icon "button" at bounding box center [884, 22] width 13 height 13
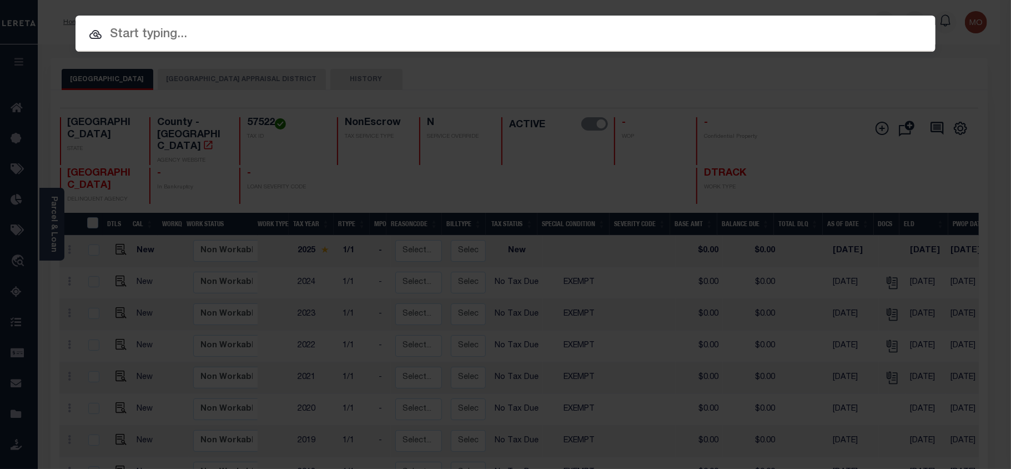
paste input "121028145"
click at [190, 31] on input "text" at bounding box center [505, 34] width 860 height 19
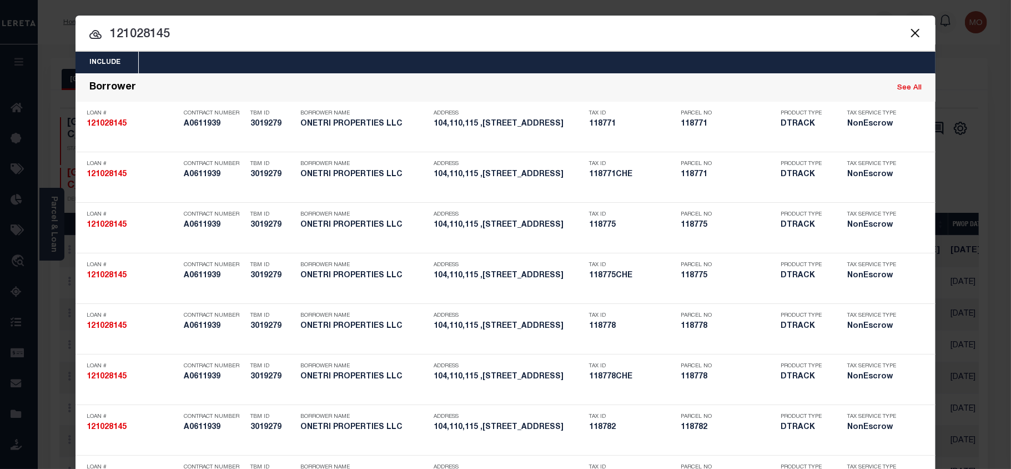
click at [205, 30] on input "121028145" at bounding box center [505, 34] width 860 height 19
type input "121028145"
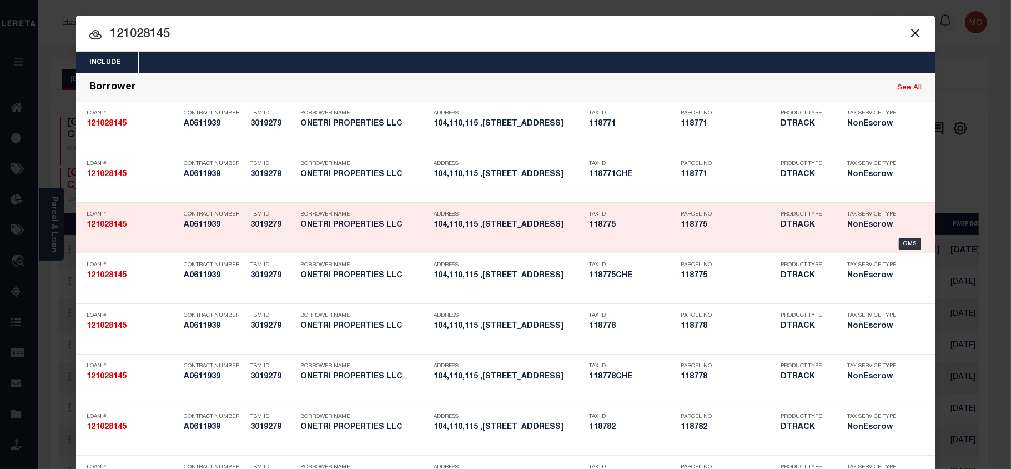
scroll to position [356, 0]
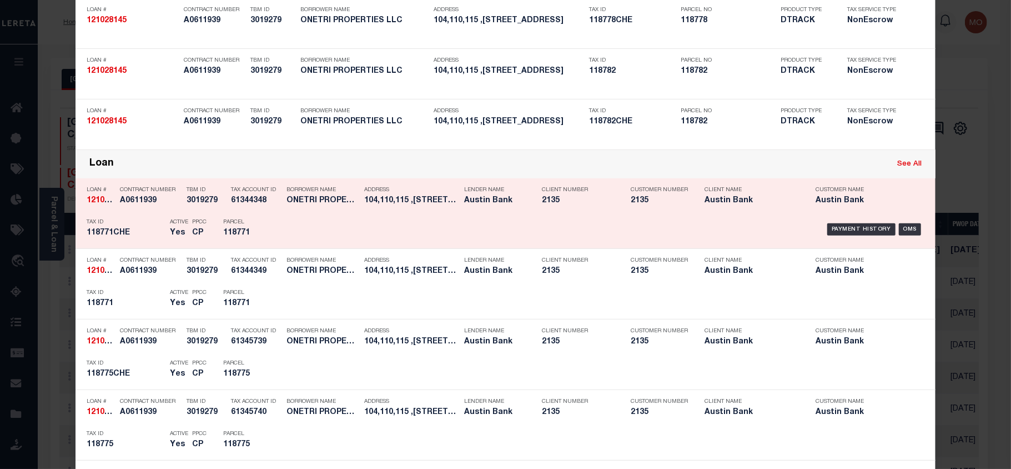
click at [143, 218] on div "Tax ID 118771CHE" at bounding box center [126, 229] width 78 height 32
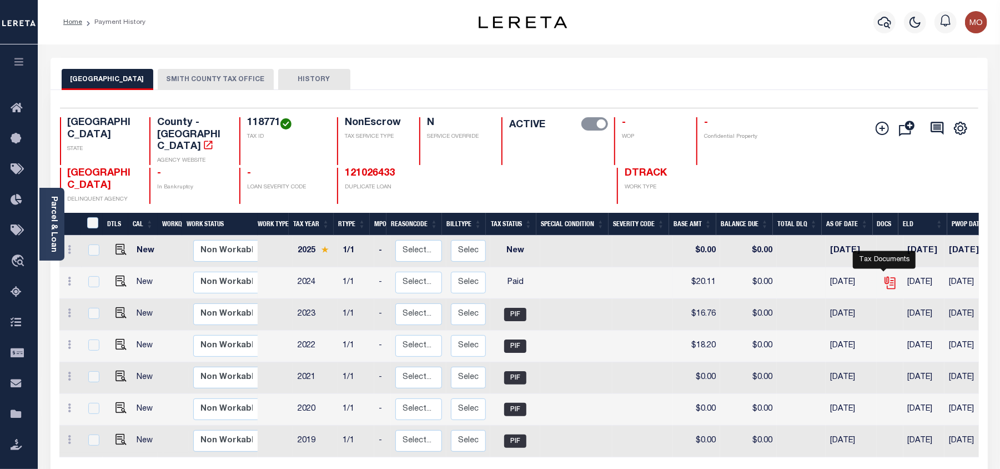
click at [883, 275] on icon "" at bounding box center [890, 282] width 14 height 14
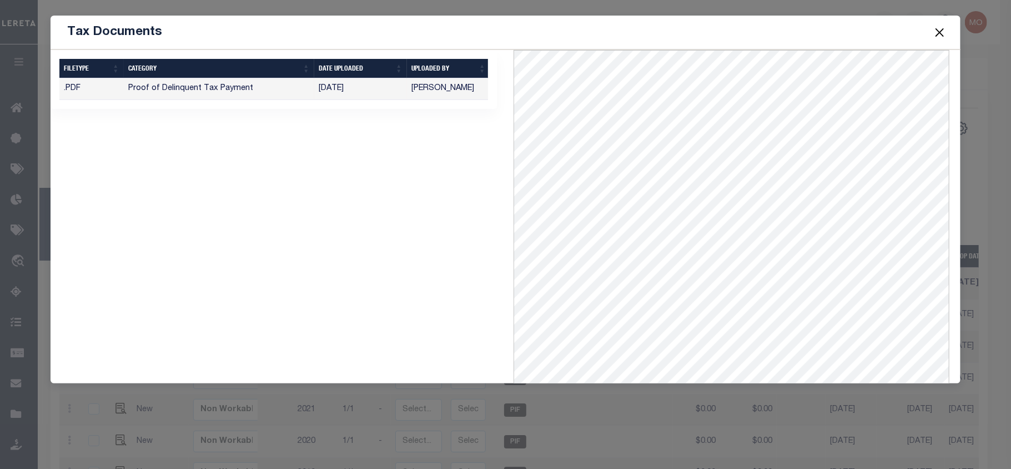
click at [938, 33] on button "Close" at bounding box center [940, 32] width 14 height 14
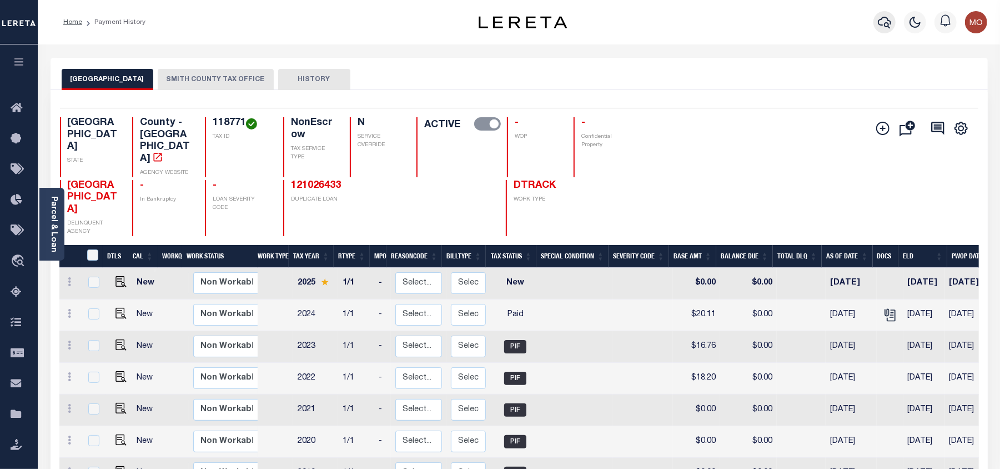
click at [891, 18] on icon "button" at bounding box center [884, 22] width 13 height 13
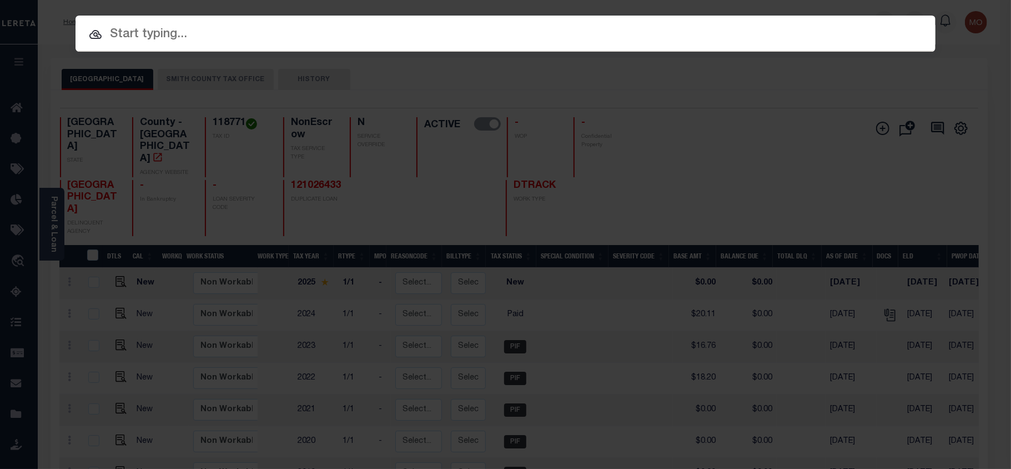
click at [182, 27] on input "text" at bounding box center [505, 34] width 860 height 19
paste input "320075227"
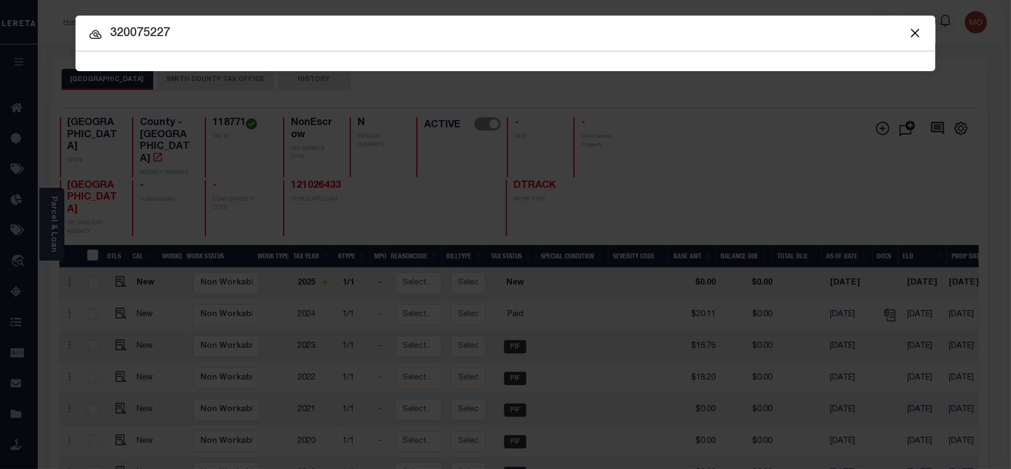
type input "320075227"
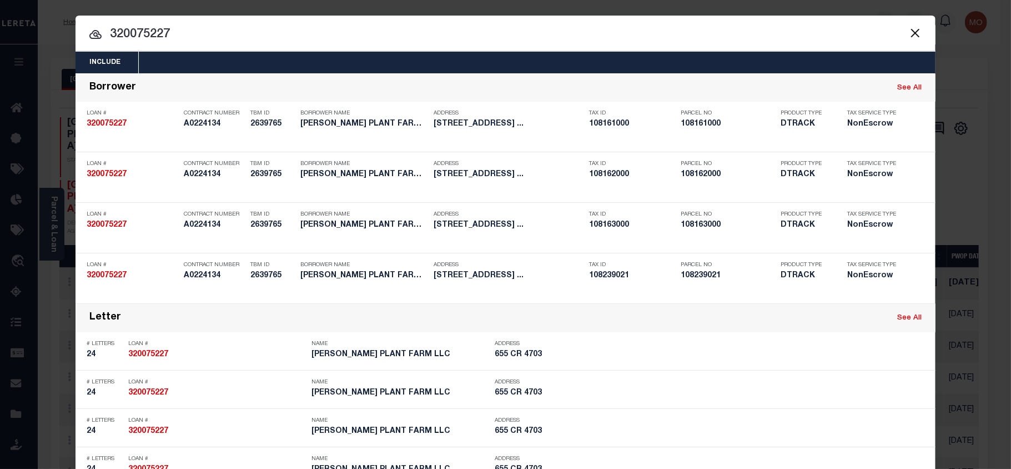
click at [191, 33] on input "320075227" at bounding box center [505, 34] width 860 height 19
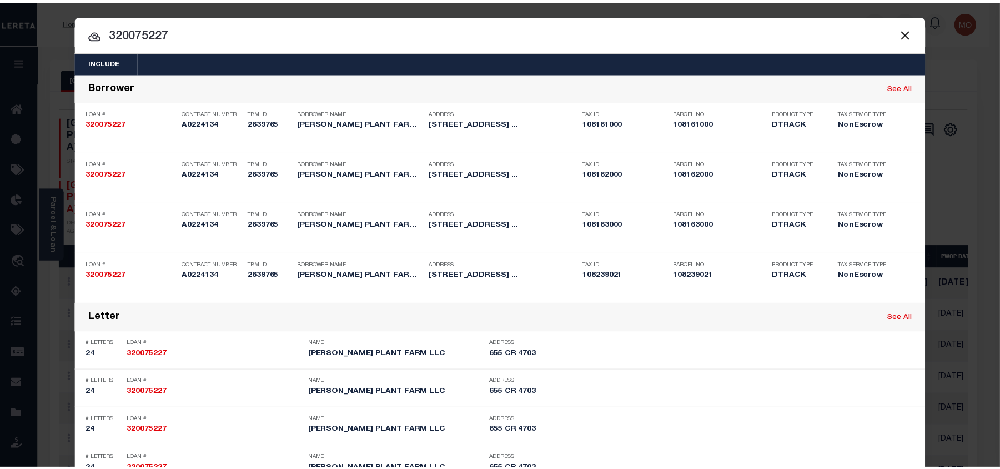
scroll to position [617, 0]
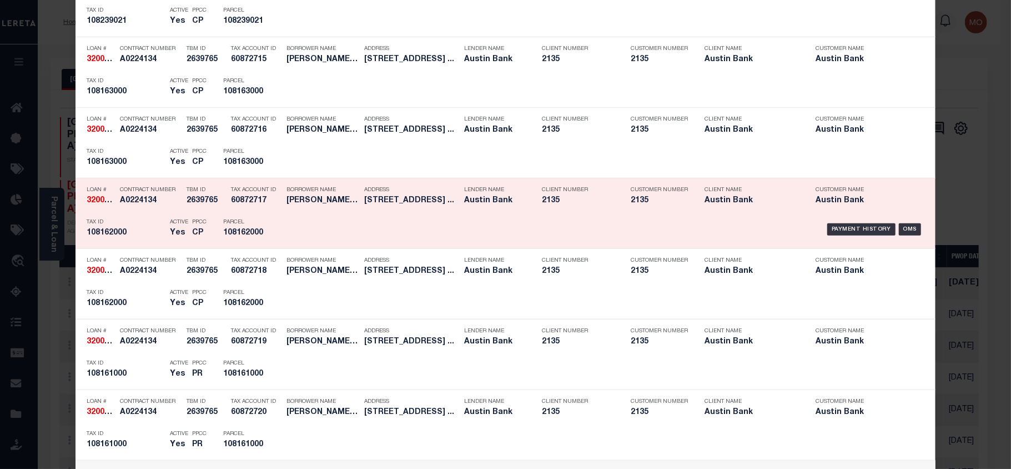
click at [162, 218] on div "Active Yes" at bounding box center [173, 229] width 22 height 32
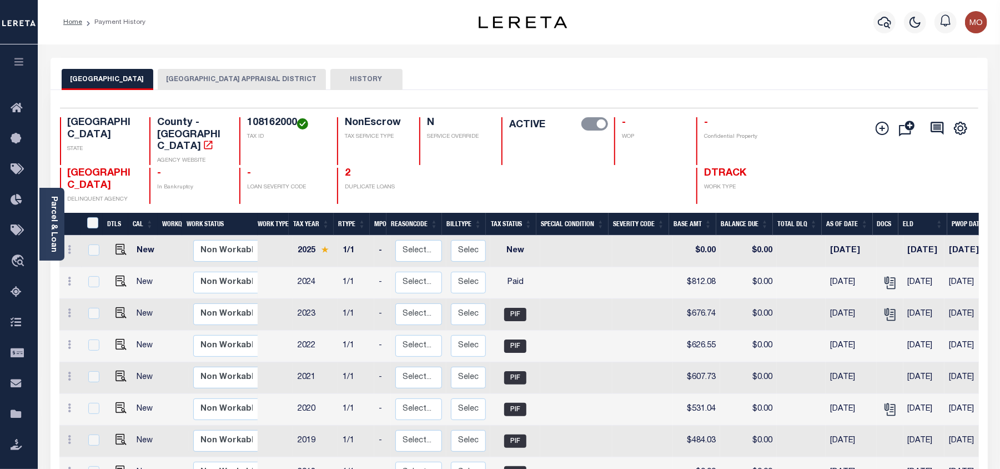
click at [884, 24] on icon "button" at bounding box center [884, 22] width 13 height 13
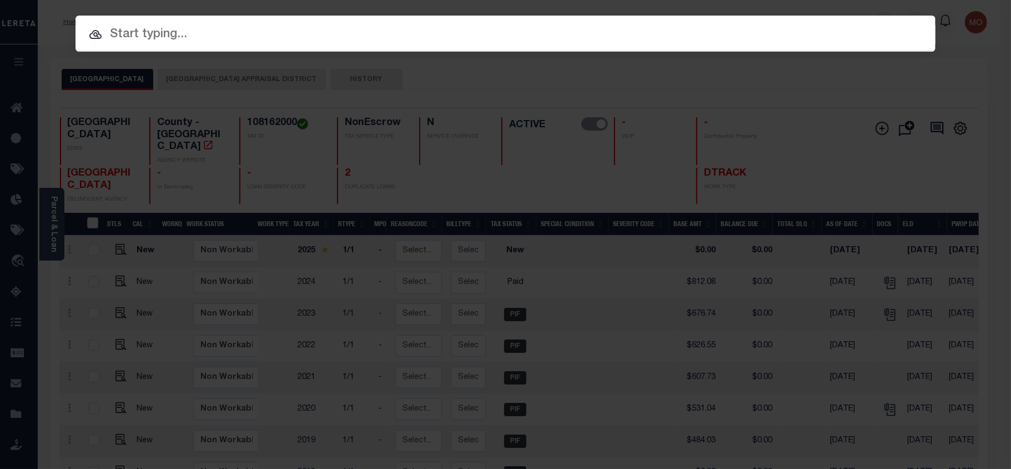
click at [185, 36] on input "text" at bounding box center [505, 34] width 860 height 19
paste input "115003225"
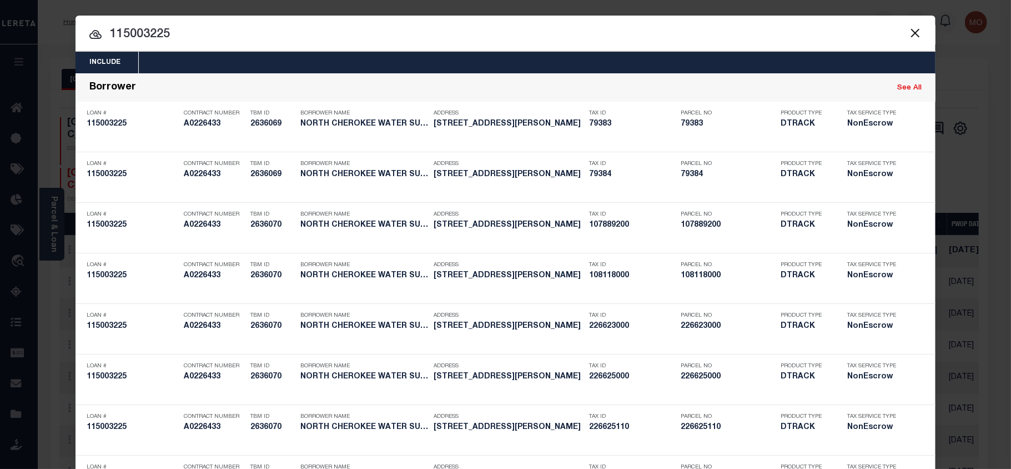
click at [206, 34] on input "115003225" at bounding box center [505, 34] width 860 height 19
type input "115003225"
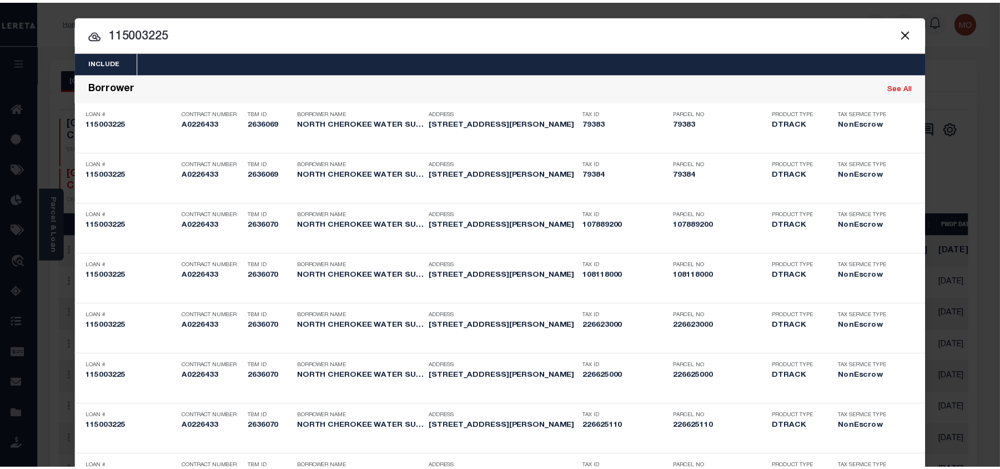
scroll to position [547, 0]
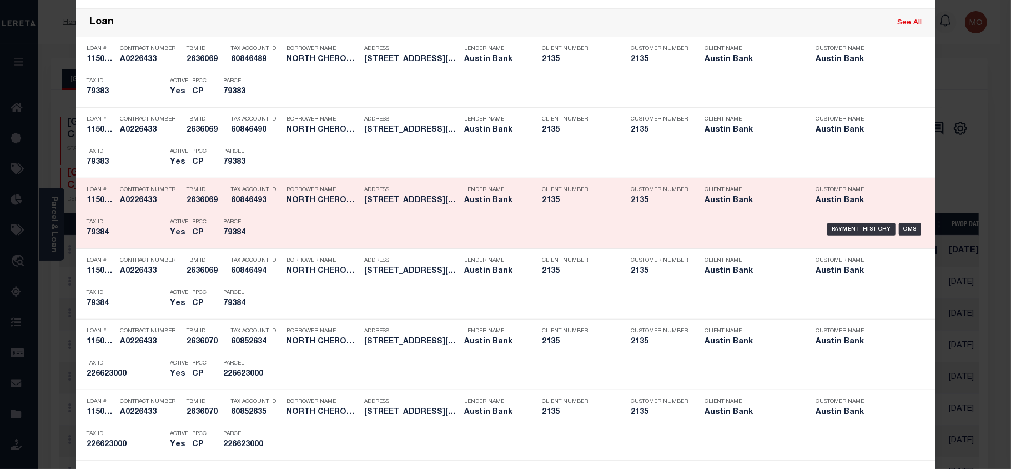
click at [171, 233] on h5 "Yes" at bounding box center [178, 232] width 17 height 9
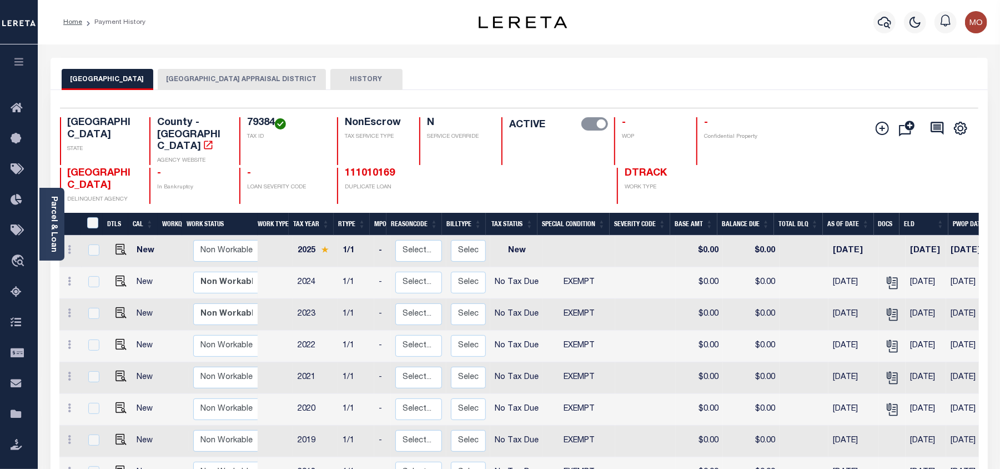
click at [260, 123] on h4 "79384" at bounding box center [285, 123] width 77 height 12
copy h4 "79384"
click at [884, 23] on icon "button" at bounding box center [884, 22] width 13 height 13
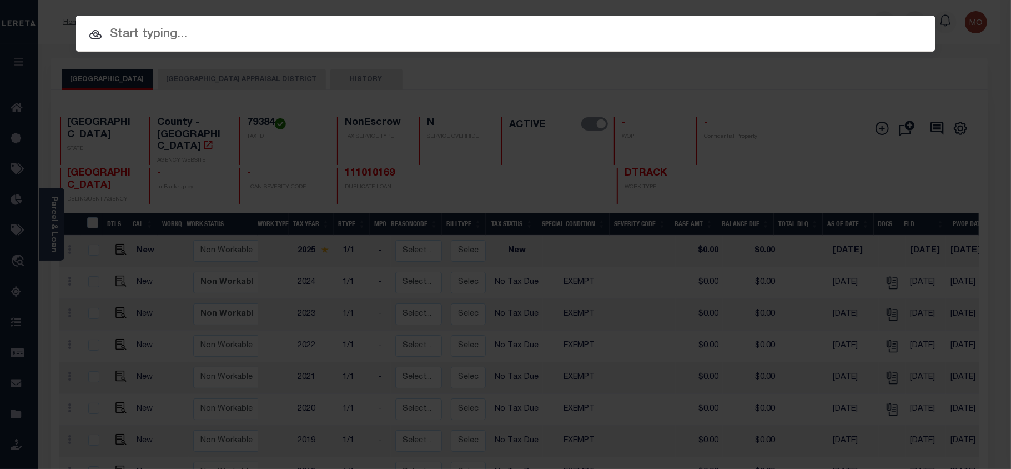
click at [180, 36] on input "text" at bounding box center [505, 34] width 860 height 19
paste input "4400032173"
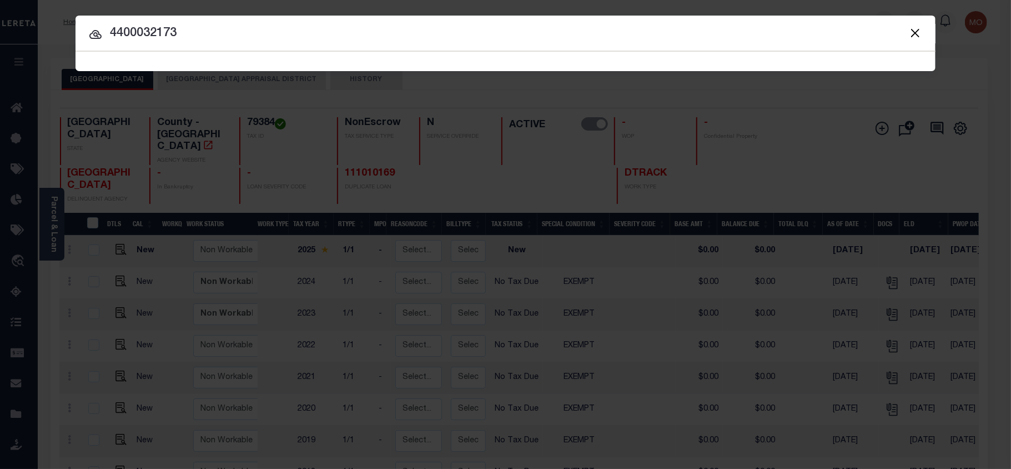
click at [206, 39] on input "4400032173" at bounding box center [505, 33] width 860 height 19
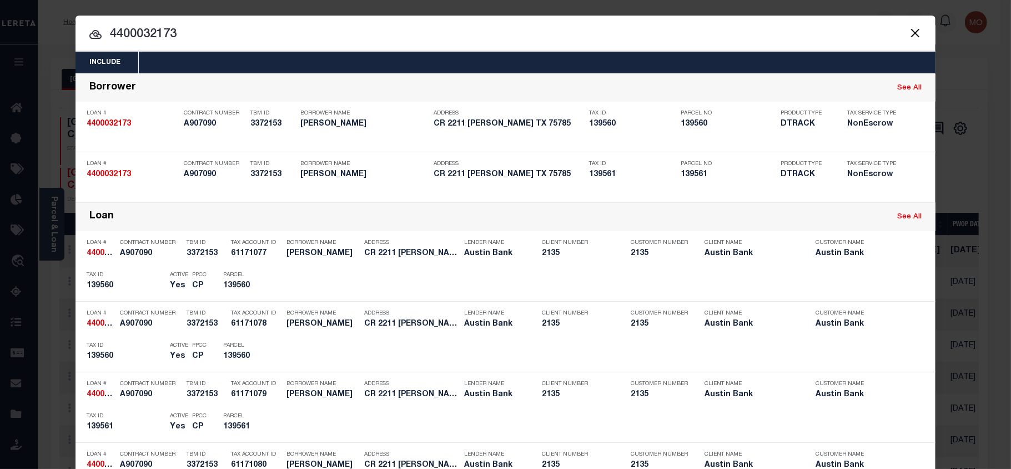
type input "4400032173"
click at [0, 0] on div "Include Loans TBM Customers Borrowers Payments (Lender Non-Disb) Payments (Lend…" at bounding box center [505, 234] width 1011 height 469
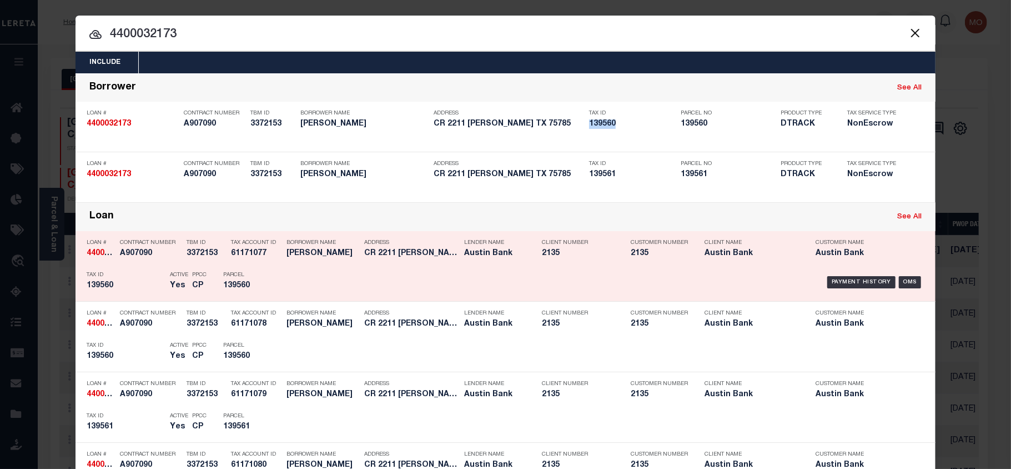
click at [114, 283] on h5 "139560" at bounding box center [126, 285] width 78 height 9
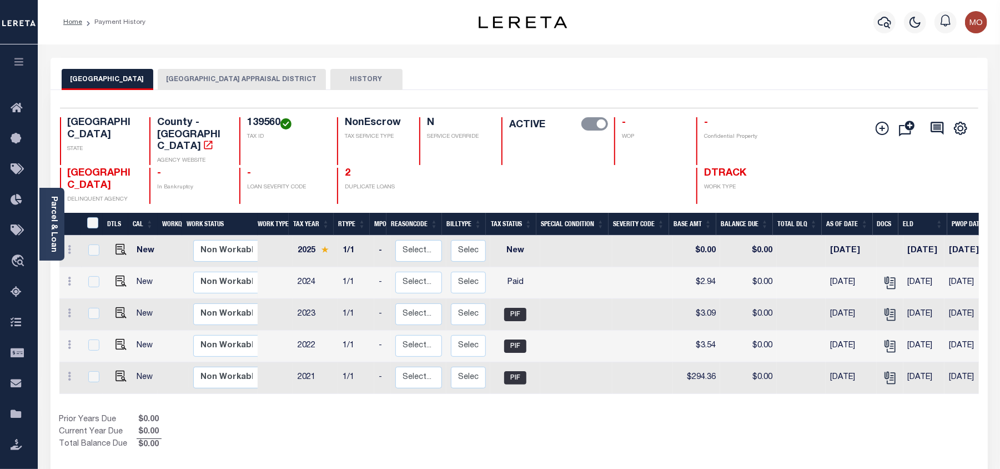
click at [263, 123] on h4 "139560" at bounding box center [285, 123] width 77 height 12
copy h4 "139560"
click at [886, 23] on icon "button" at bounding box center [884, 23] width 13 height 12
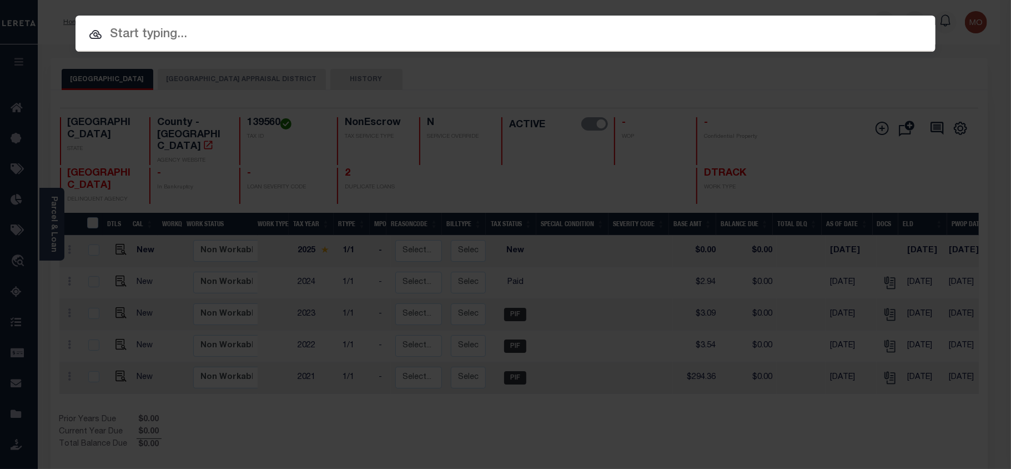
click at [135, 38] on input "text" at bounding box center [505, 34] width 860 height 19
paste input "700141764"
type input "700141764"
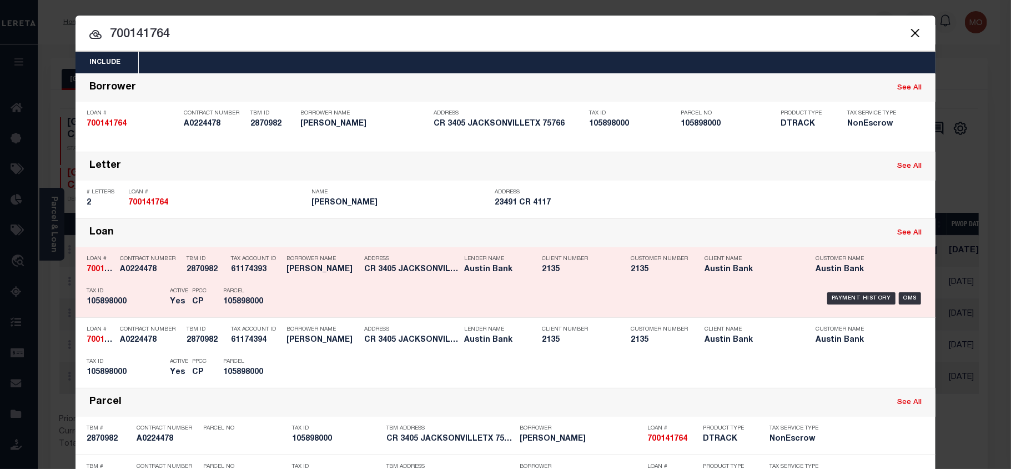
click at [136, 303] on h5 "105898000" at bounding box center [126, 301] width 78 height 9
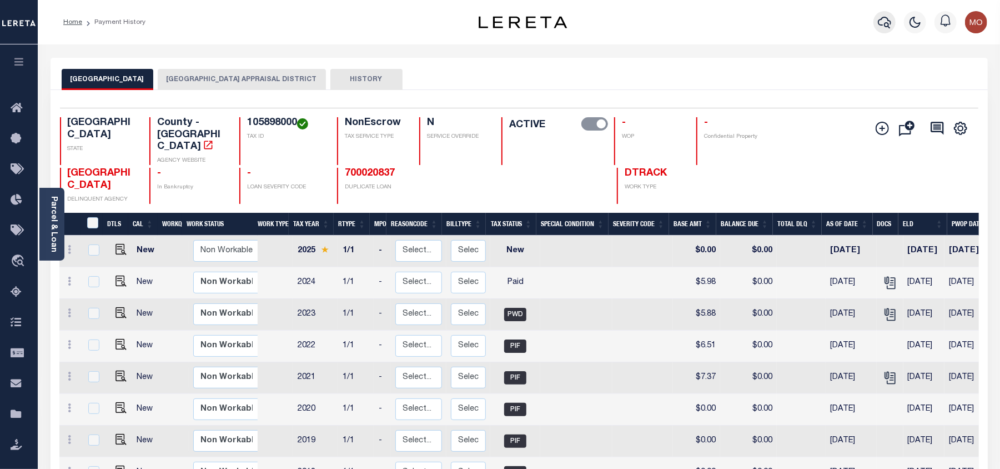
click at [882, 23] on icon "button" at bounding box center [884, 22] width 13 height 13
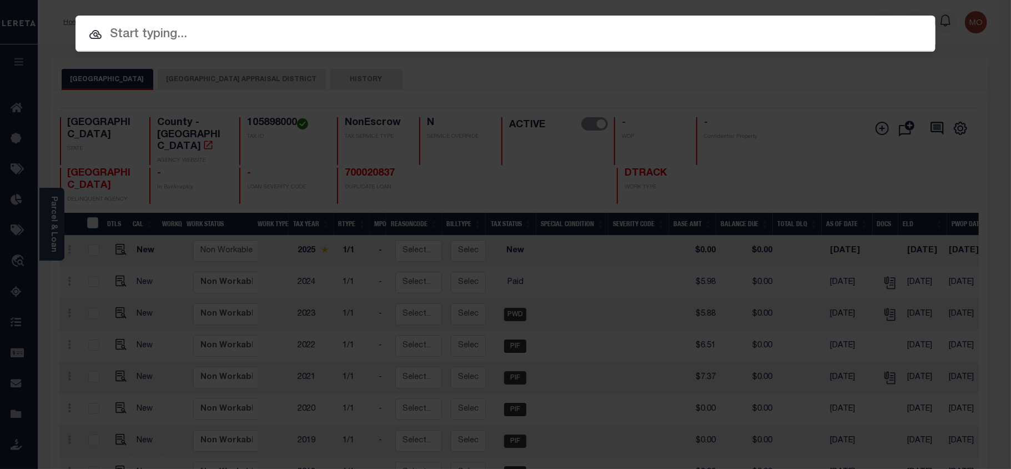
click at [151, 36] on input "text" at bounding box center [505, 34] width 860 height 19
paste input "320028609"
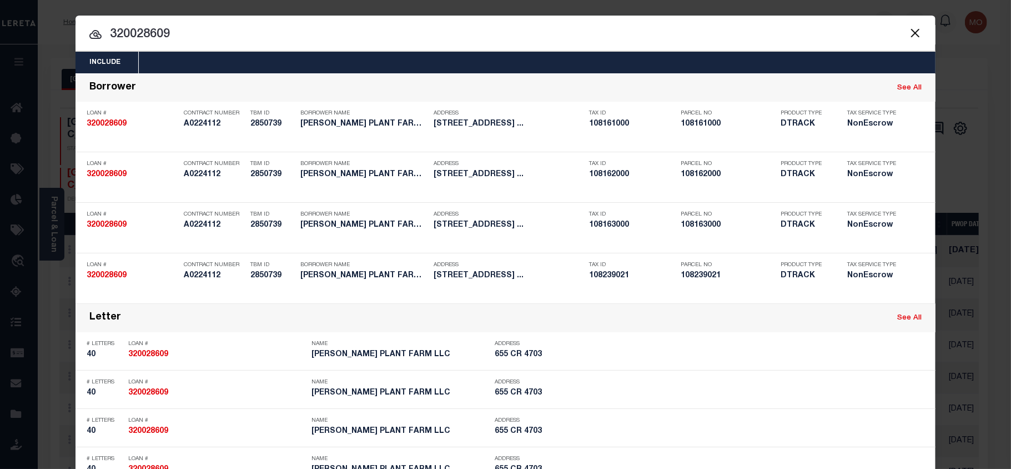
click at [183, 36] on input "320028609" at bounding box center [505, 34] width 860 height 19
type input "320028609"
